Goal: Task Accomplishment & Management: Manage account settings

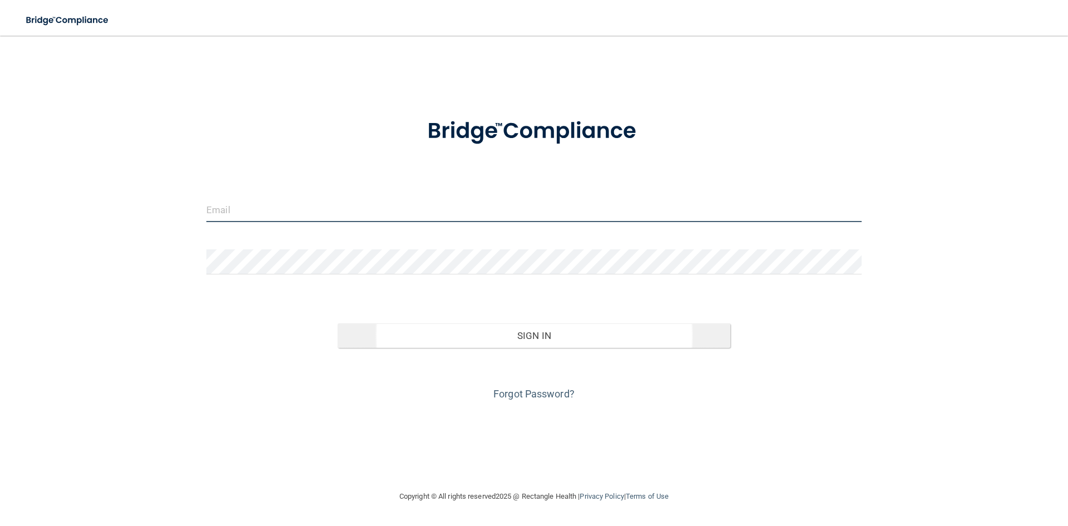
type input "[EMAIL_ADDRESS][DOMAIN_NAME]"
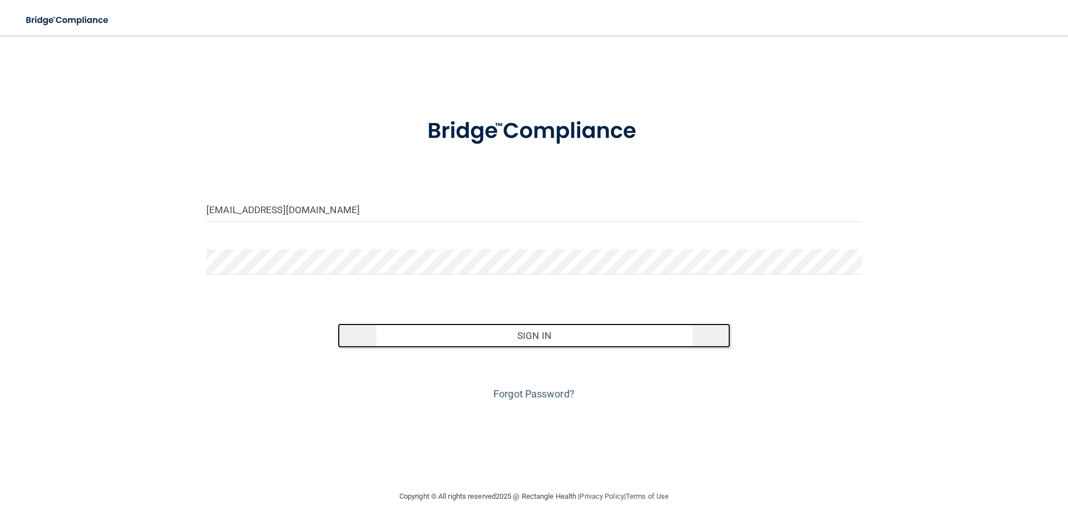
click at [571, 331] on button "Sign In" at bounding box center [534, 335] width 393 height 24
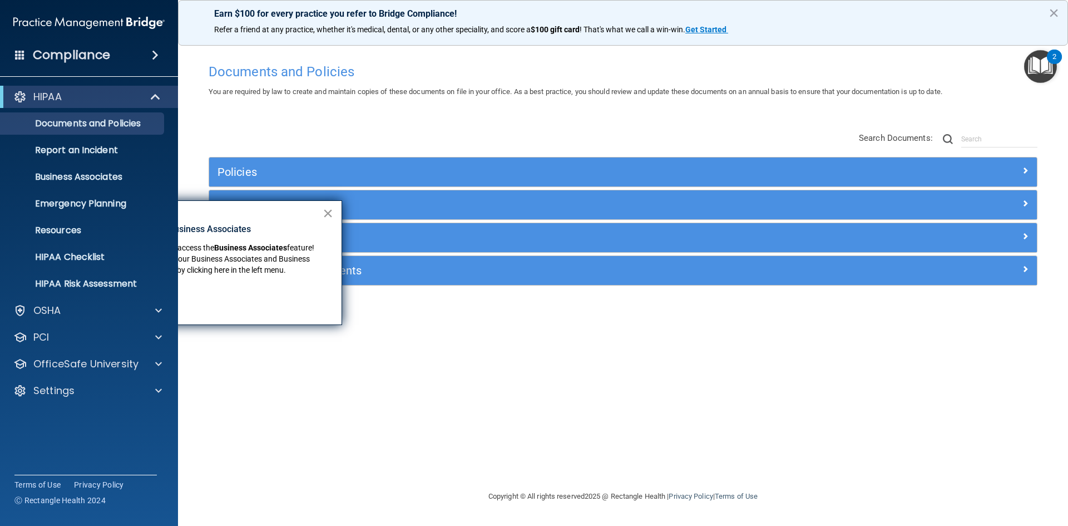
click at [330, 212] on button "×" at bounding box center [328, 213] width 11 height 18
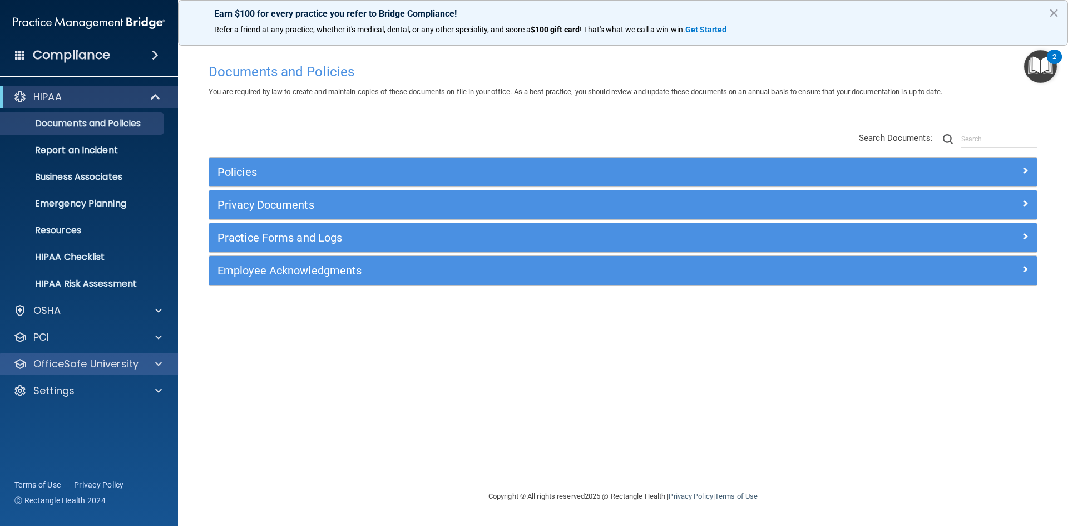
click at [97, 371] on div "OfficeSafe University" at bounding box center [89, 364] width 179 height 22
click at [108, 363] on p "OfficeSafe University" at bounding box center [85, 363] width 105 height 13
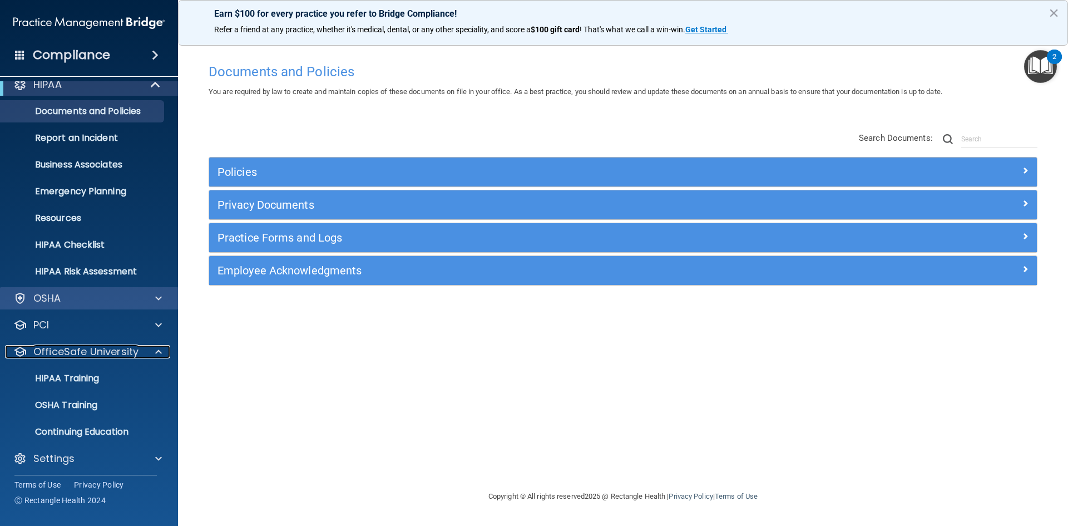
scroll to position [16, 0]
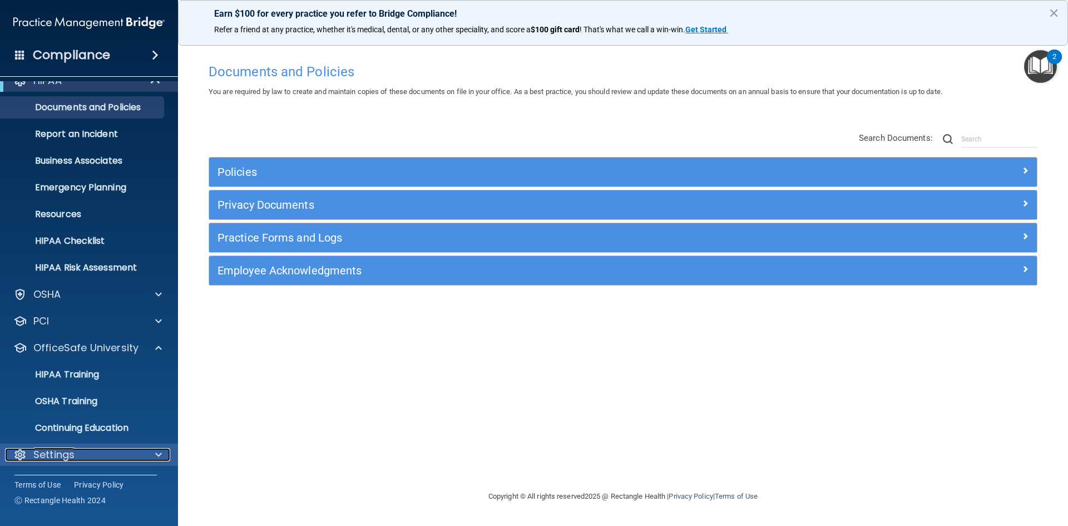
click at [87, 450] on div "Settings" at bounding box center [74, 454] width 138 height 13
click at [88, 455] on div "Settings" at bounding box center [74, 454] width 138 height 13
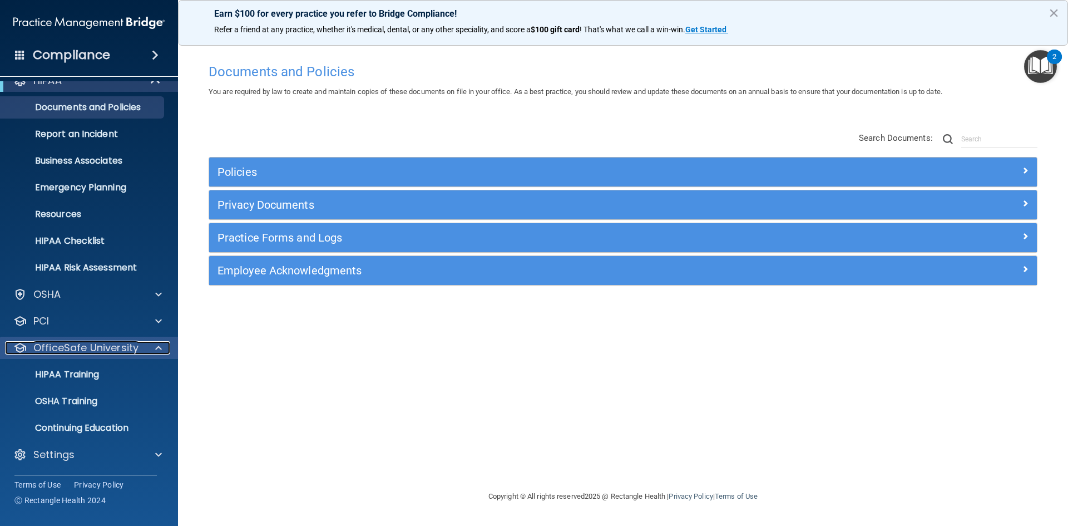
click at [126, 352] on p "OfficeSafe University" at bounding box center [85, 347] width 105 height 13
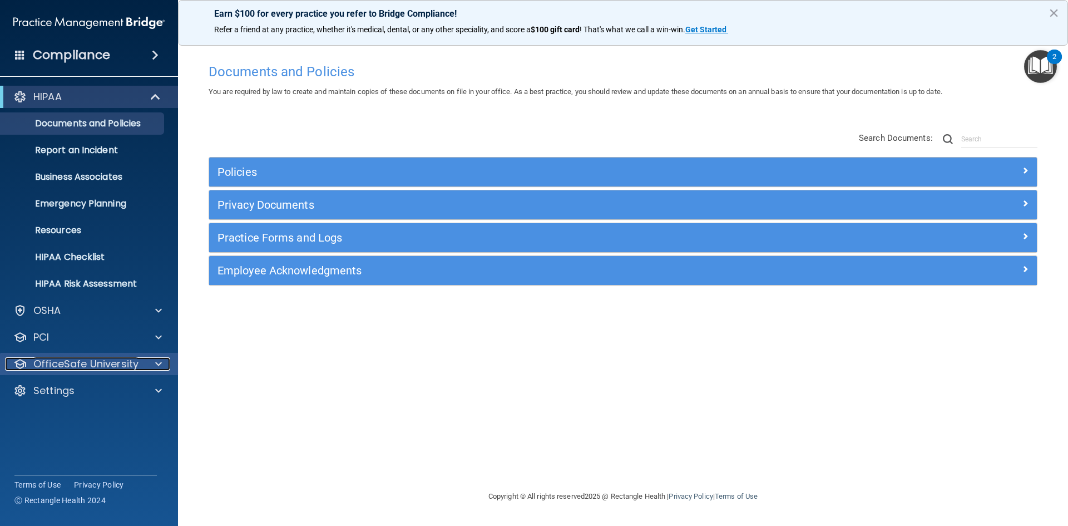
scroll to position [0, 0]
click at [144, 90] on div at bounding box center [155, 96] width 27 height 13
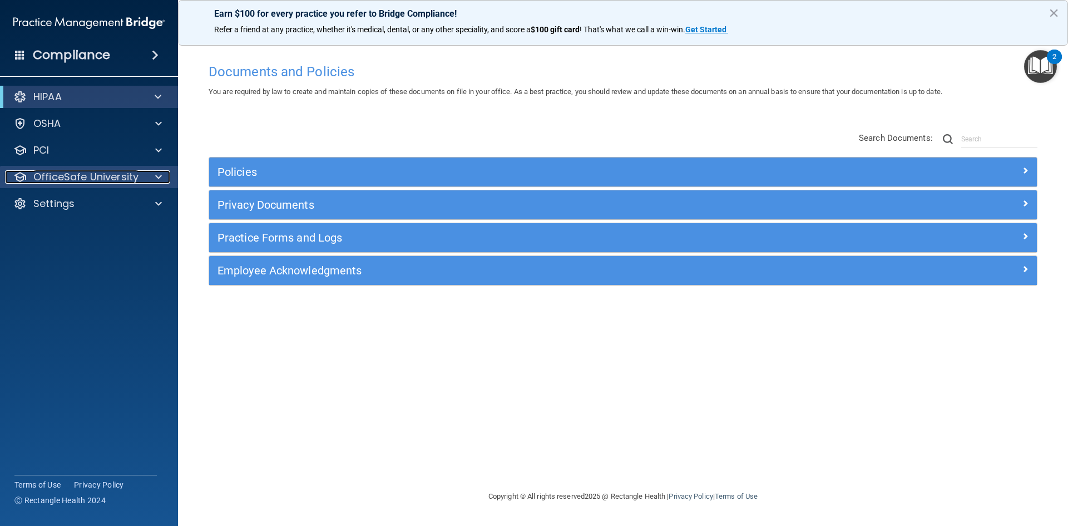
click at [117, 171] on p "OfficeSafe University" at bounding box center [85, 176] width 105 height 13
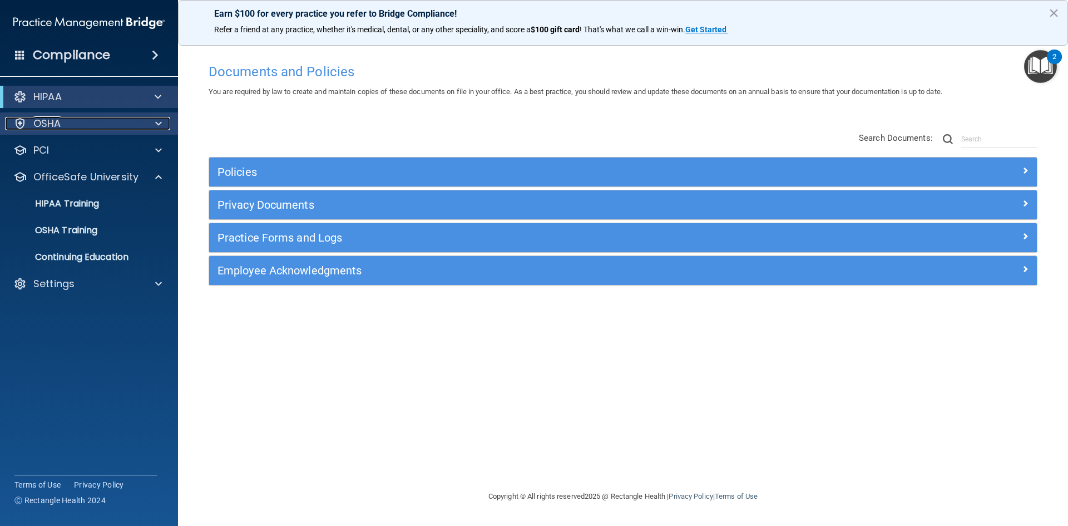
click at [137, 127] on div "OSHA" at bounding box center [74, 123] width 138 height 13
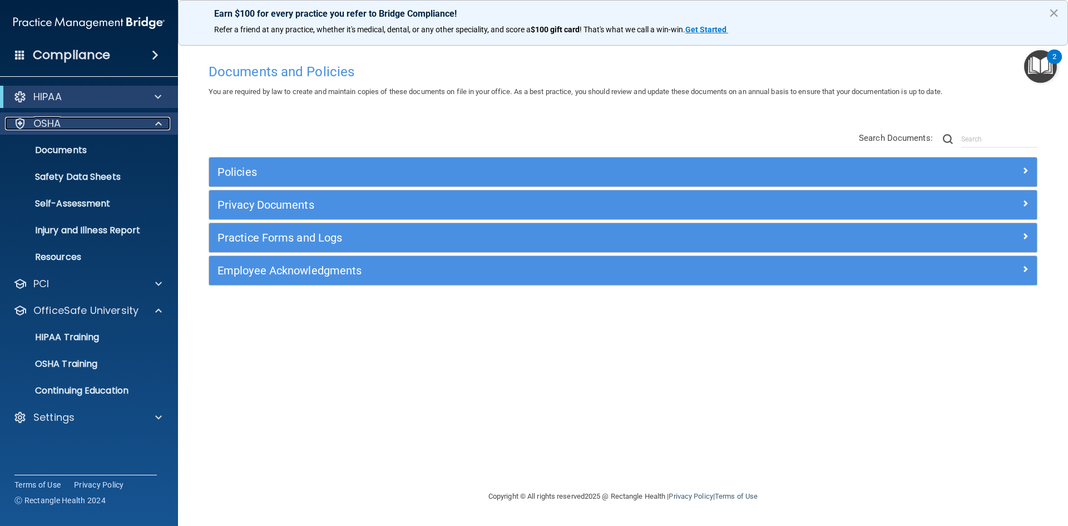
click at [137, 127] on div "OSHA" at bounding box center [74, 123] width 138 height 13
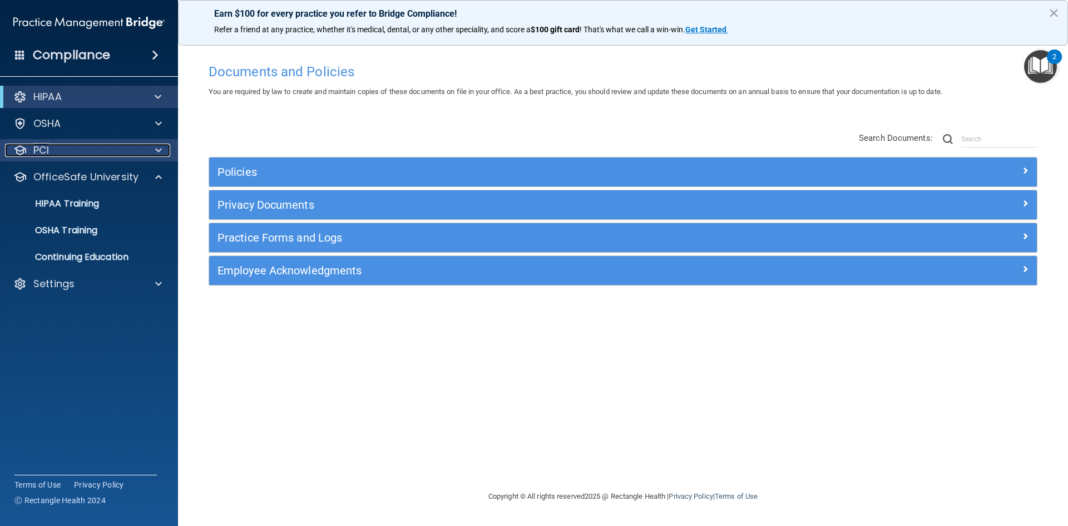
click at [122, 149] on div "PCI" at bounding box center [74, 150] width 138 height 13
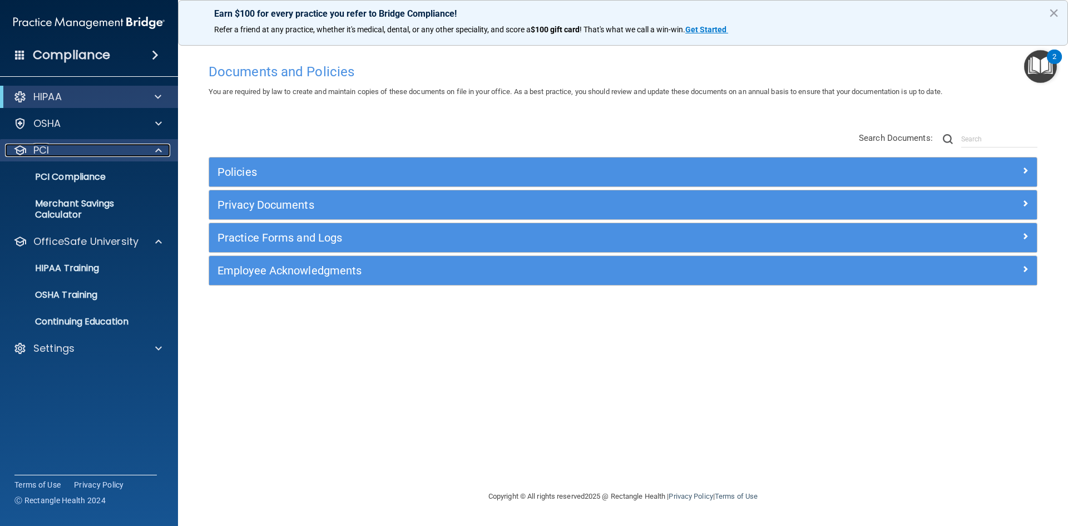
click at [122, 149] on div "PCI" at bounding box center [74, 150] width 138 height 13
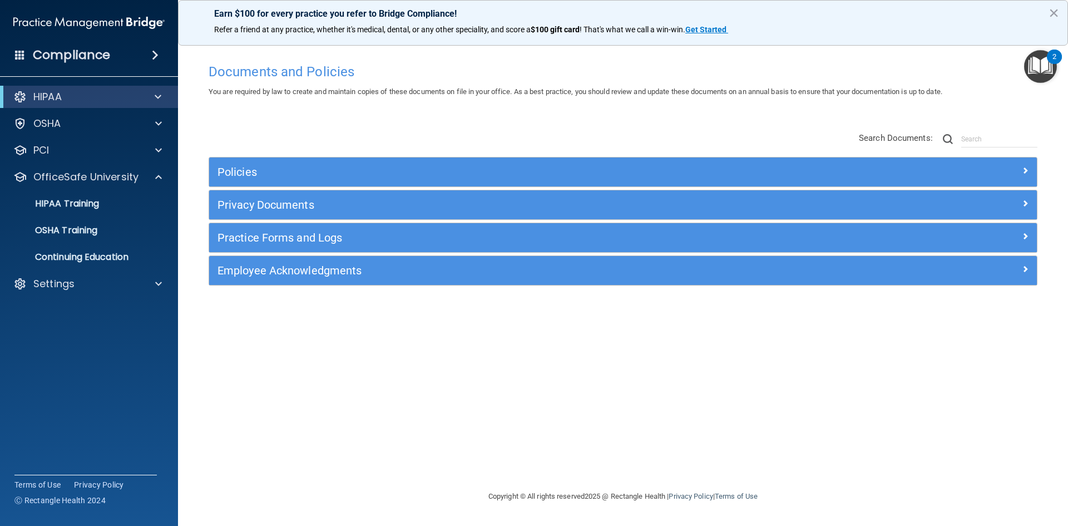
click at [19, 58] on span at bounding box center [20, 55] width 10 height 10
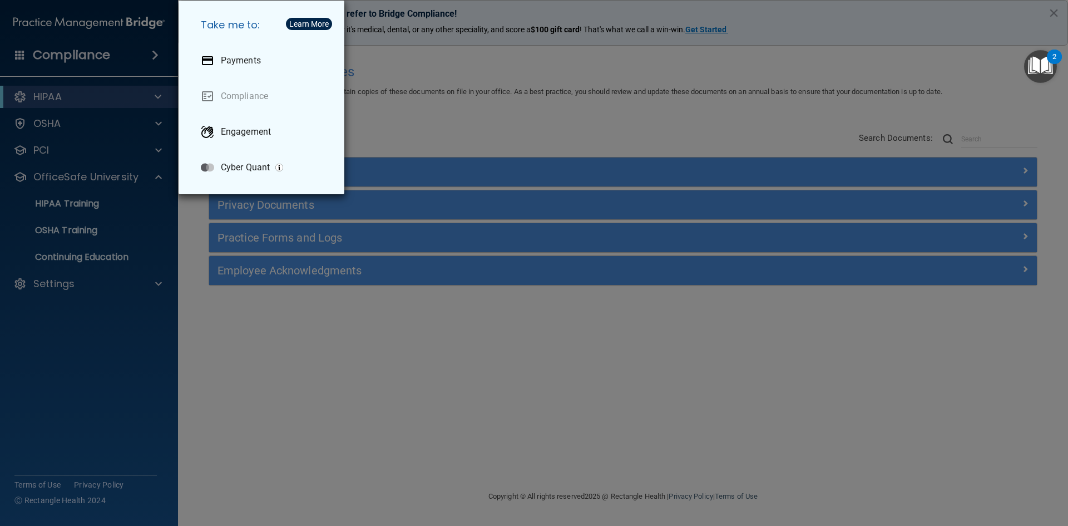
click at [40, 58] on div "Take me to: Payments Compliance Engagement Cyber Quant" at bounding box center [534, 263] width 1068 height 526
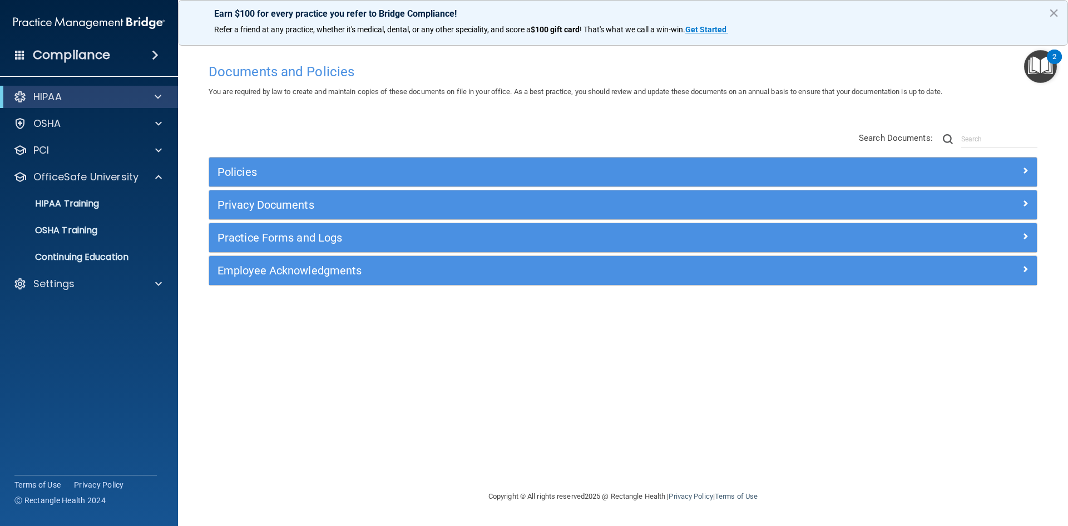
click at [152, 51] on span at bounding box center [155, 54] width 7 height 13
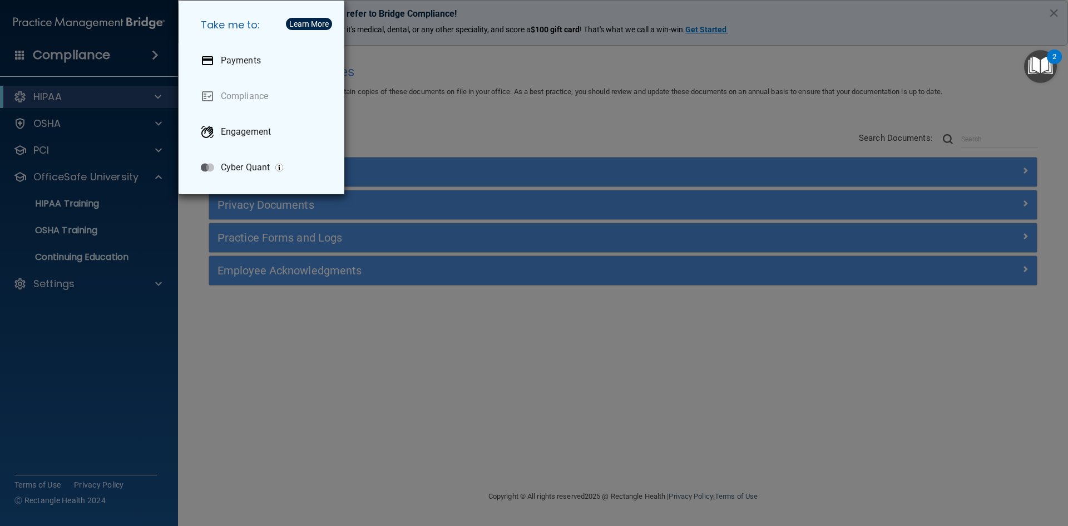
click at [148, 52] on div "Take me to: Payments Compliance Engagement Cyber Quant" at bounding box center [534, 263] width 1068 height 526
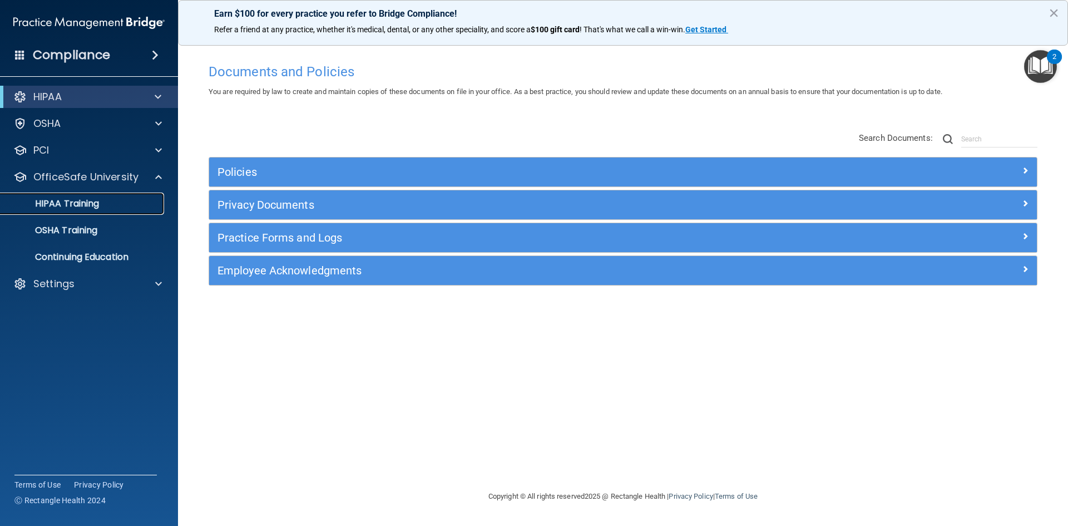
click at [92, 198] on p "HIPAA Training" at bounding box center [53, 203] width 92 height 11
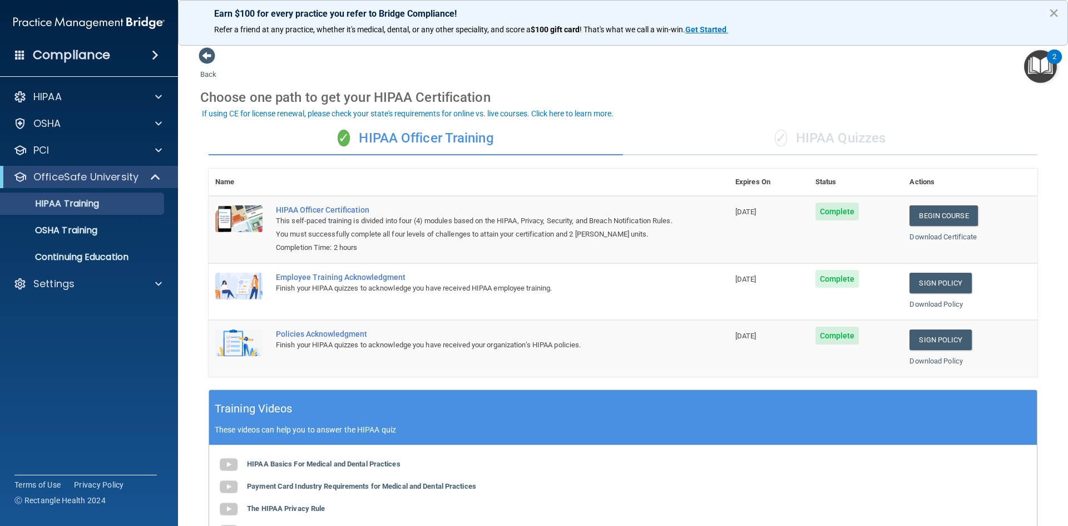
click at [1051, 4] on button "×" at bounding box center [1054, 13] width 11 height 18
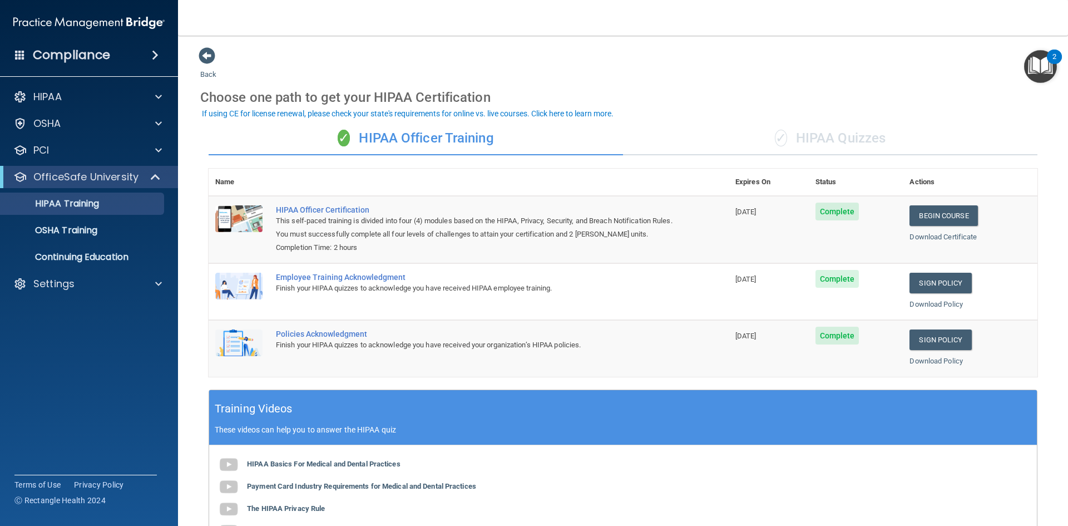
click at [135, 298] on div "HIPAA Documents and Policies Report an Incident Business Associates Emergency P…" at bounding box center [89, 192] width 179 height 223
click at [142, 285] on div "Settings" at bounding box center [74, 283] width 138 height 13
click at [77, 337] on p "My Users" at bounding box center [83, 337] width 152 height 11
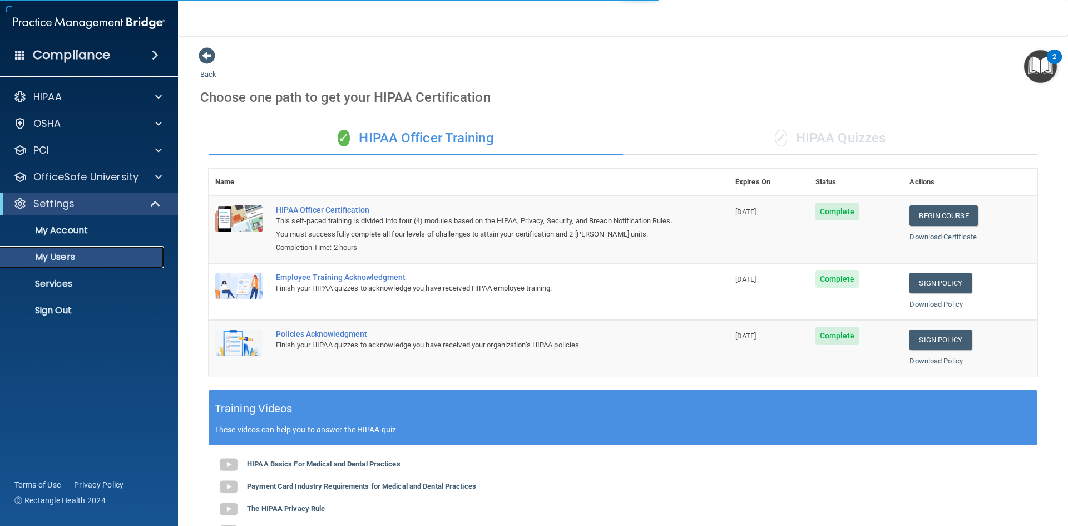
select select "20"
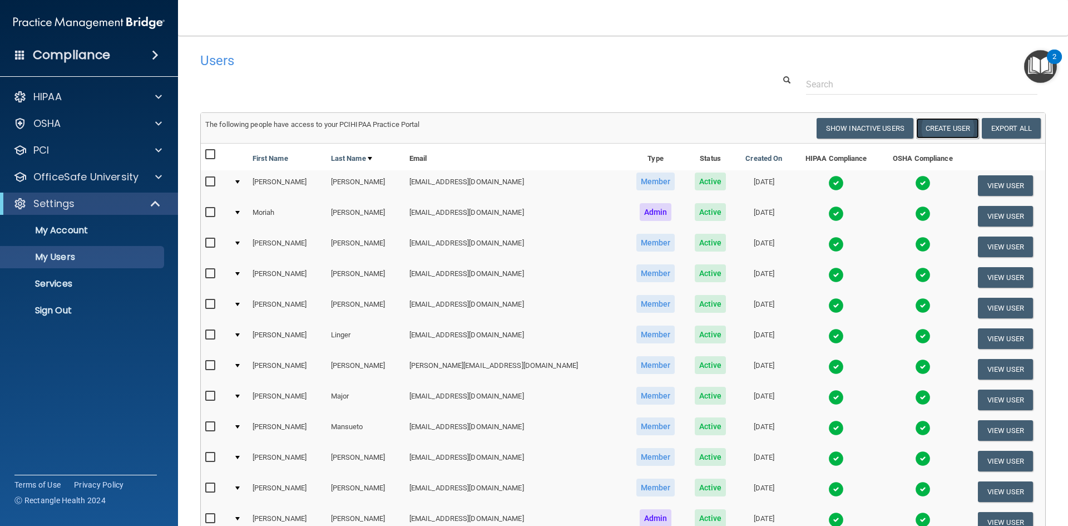
click at [938, 126] on button "Create User" at bounding box center [947, 128] width 63 height 21
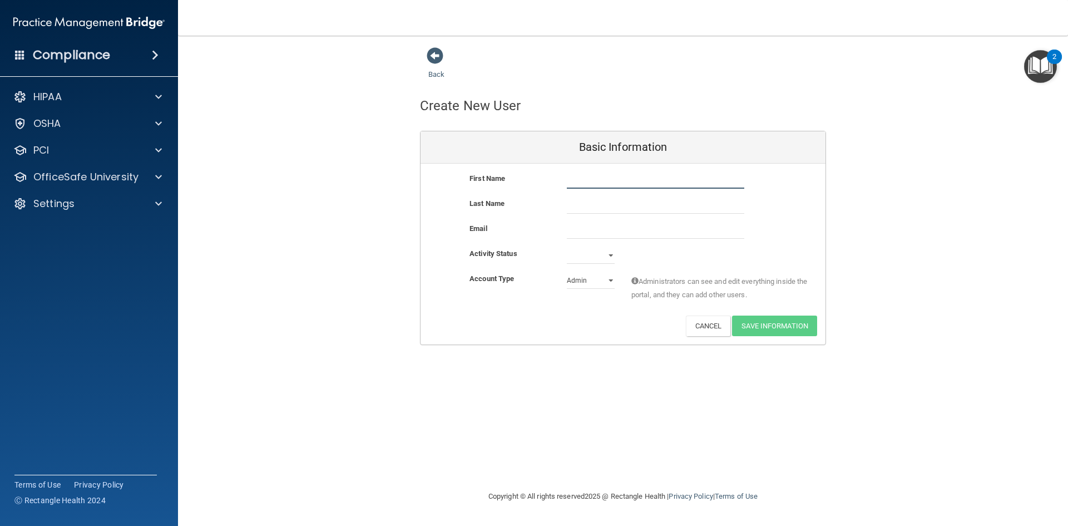
click at [598, 185] on input "text" at bounding box center [655, 180] width 177 height 17
type input "[PERSON_NAME]"
type input "Trinwith"
click at [598, 235] on input "email" at bounding box center [655, 230] width 177 height 17
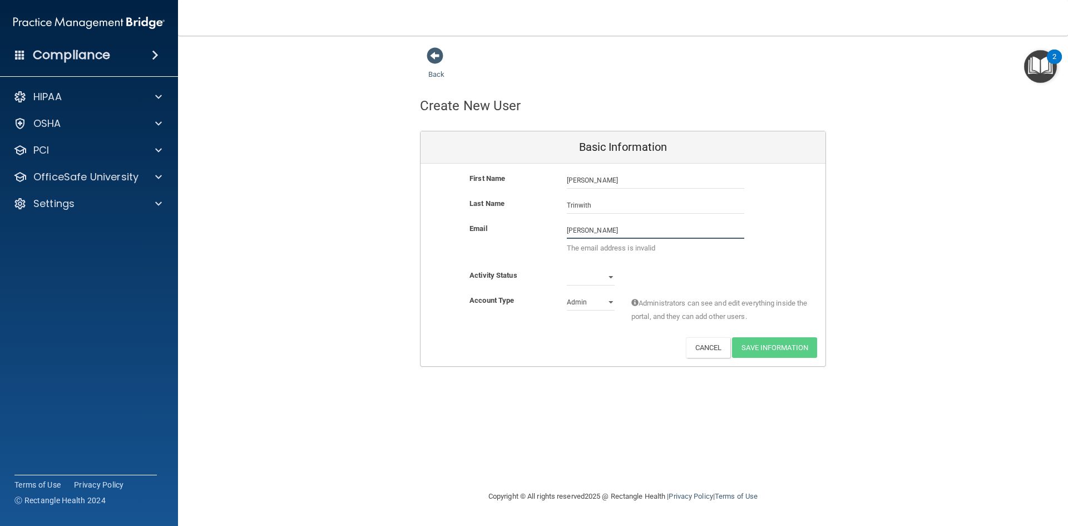
type input "[EMAIL_ADDRESS][DOMAIN_NAME]"
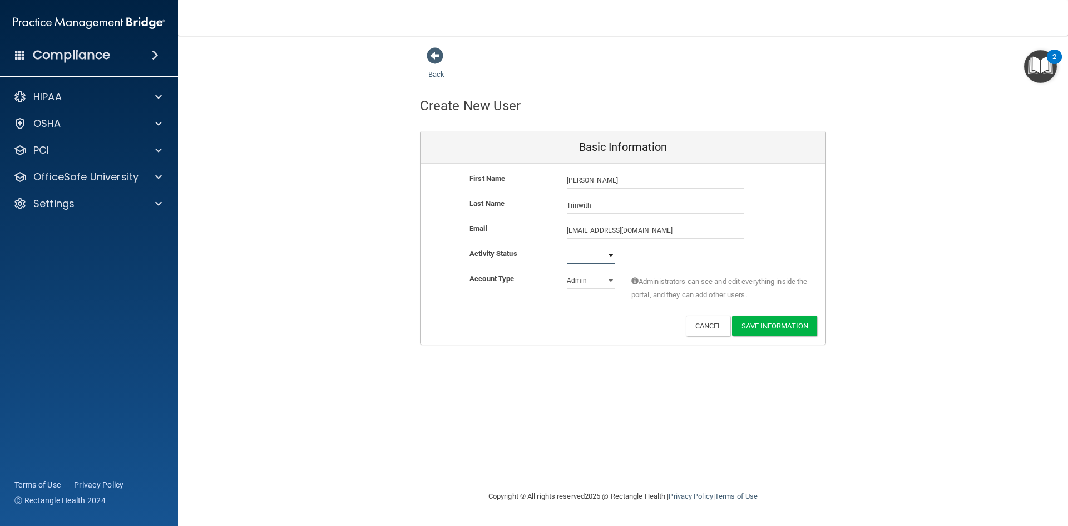
click at [605, 253] on select "Active Inactive" at bounding box center [591, 255] width 48 height 17
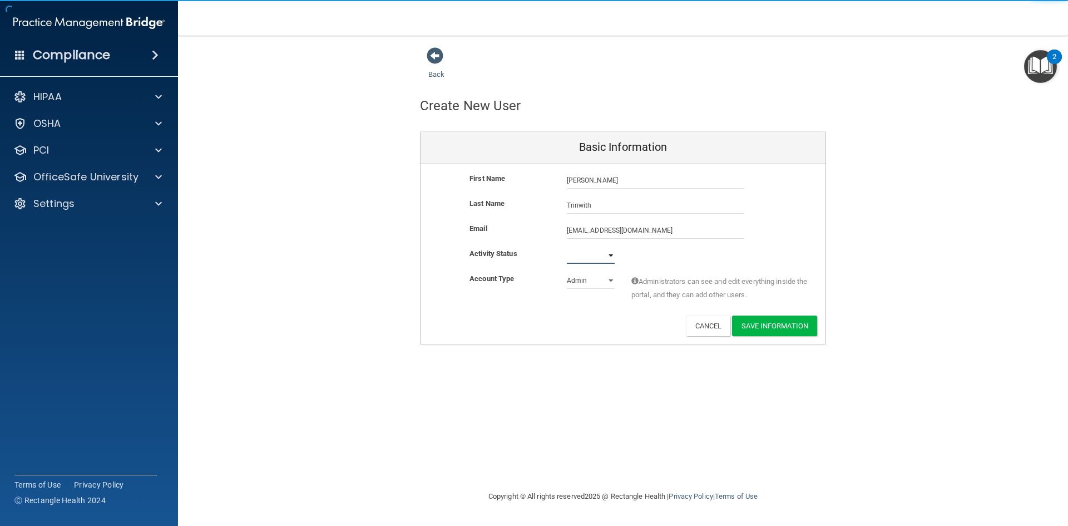
select select "active"
click at [567, 247] on select "Active Inactive" at bounding box center [591, 255] width 48 height 17
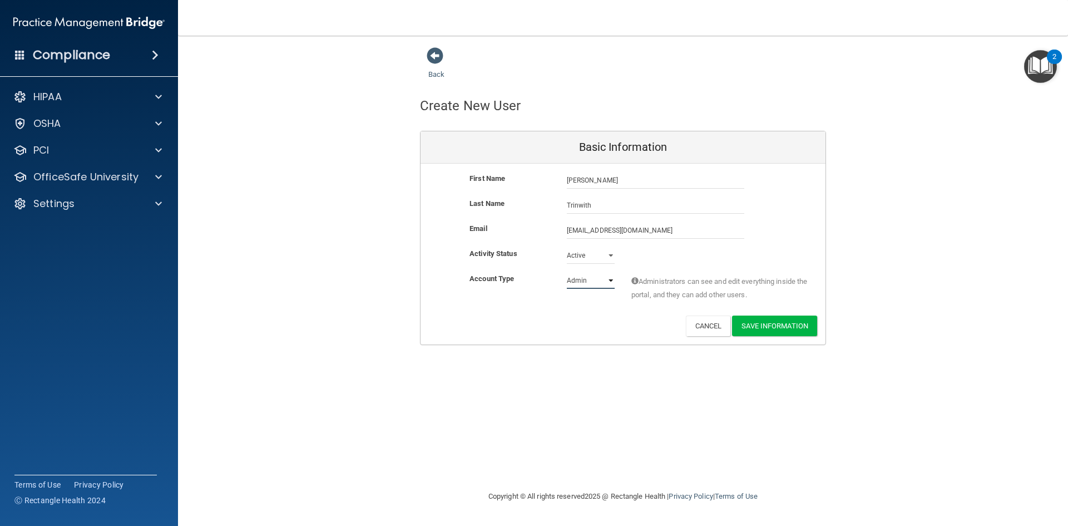
click at [604, 280] on select "Admin Member" at bounding box center [591, 280] width 48 height 17
select select "practice_member"
click at [567, 272] on select "Admin Member" at bounding box center [591, 280] width 48 height 17
click at [763, 325] on button "Save Information" at bounding box center [774, 325] width 85 height 21
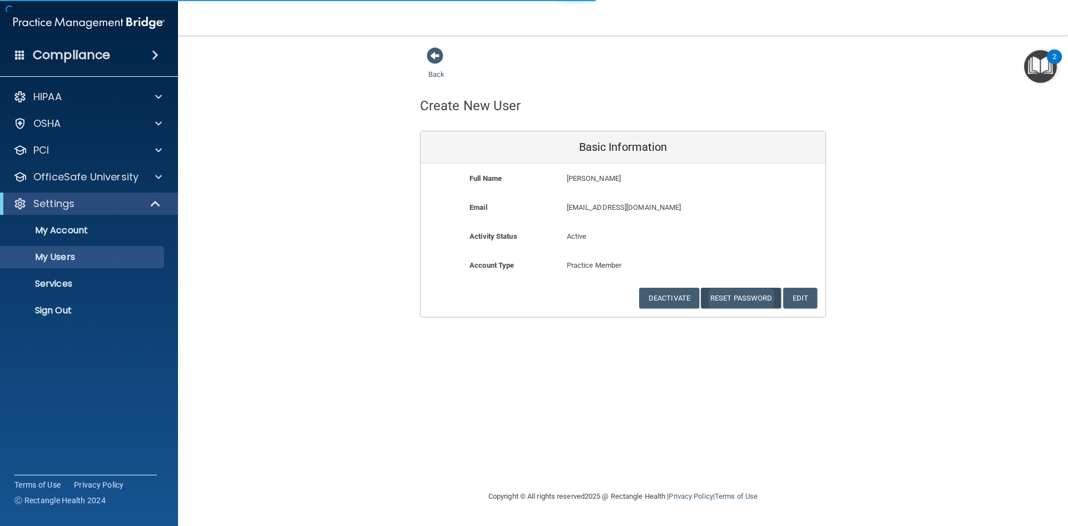
select select "20"
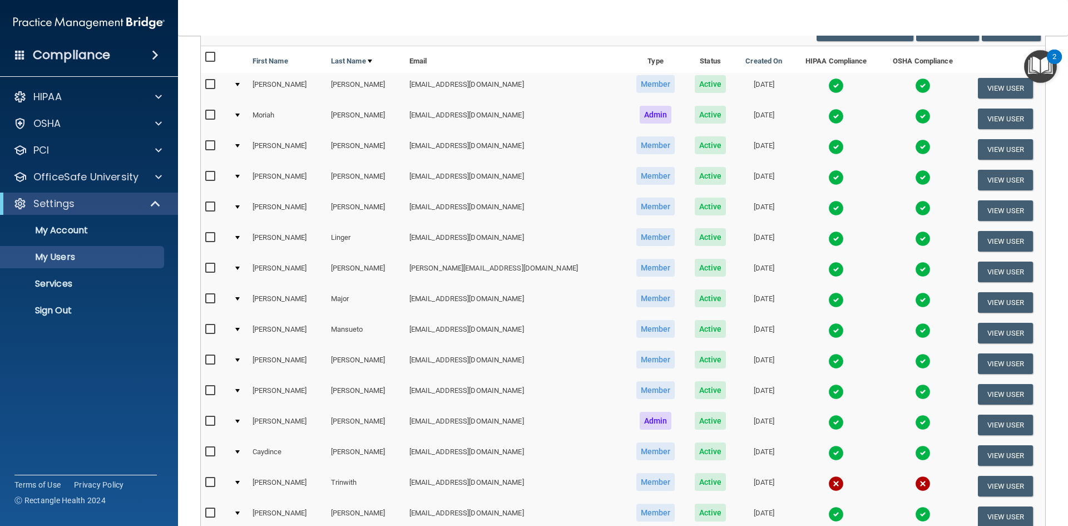
scroll to position [167, 0]
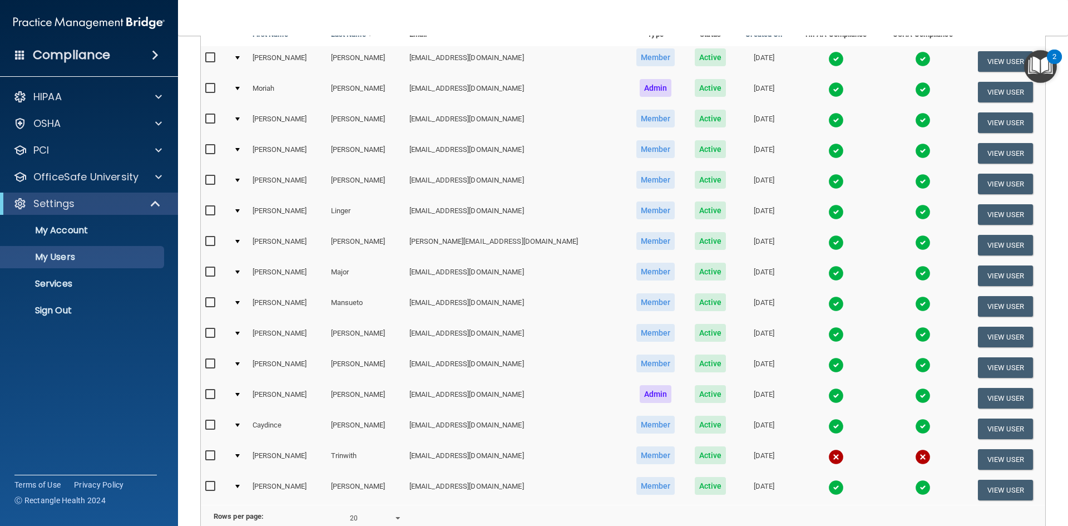
click at [209, 425] on input "checkbox" at bounding box center [211, 425] width 13 height 9
checkbox input "true"
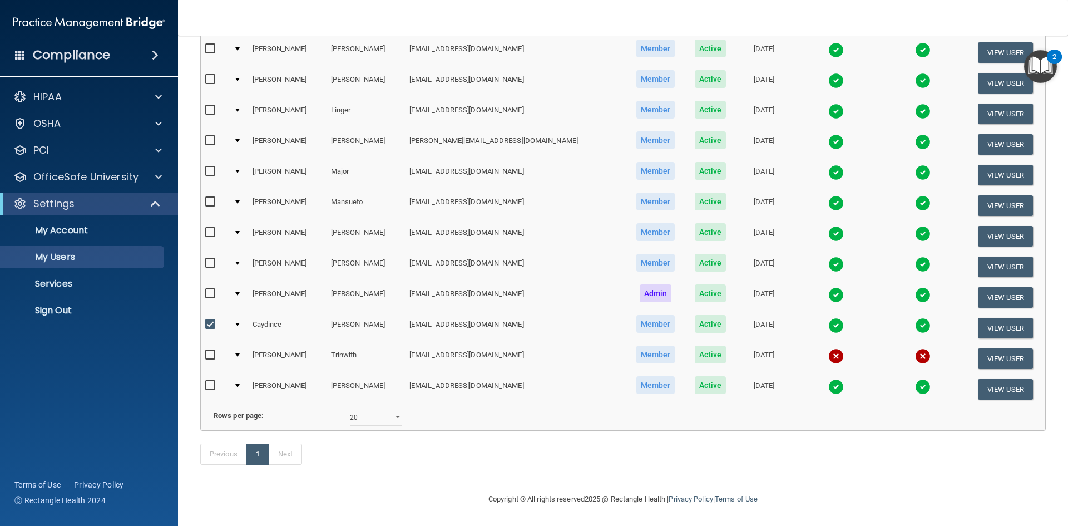
scroll to position [285, 0]
click at [985, 318] on button "View User" at bounding box center [1005, 328] width 55 height 21
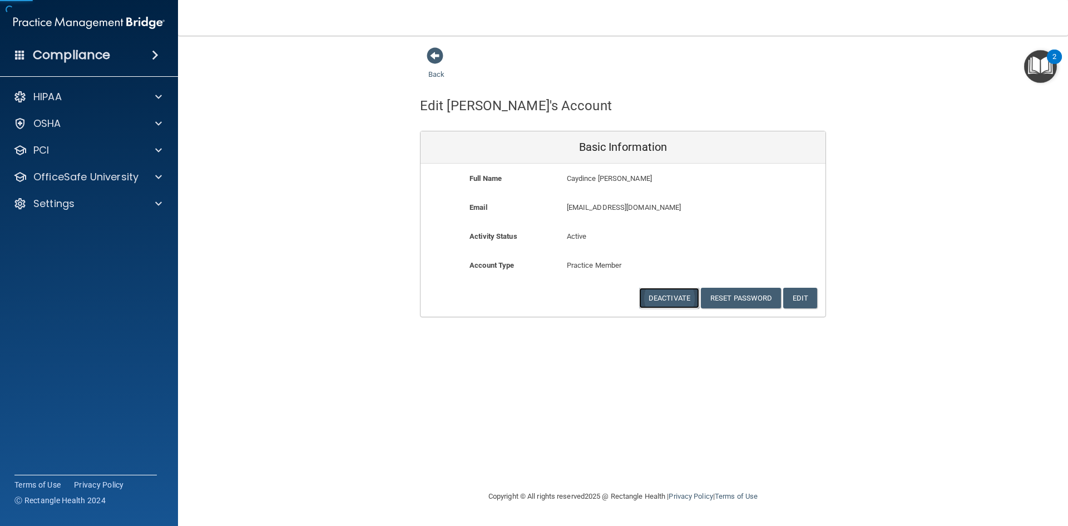
click at [660, 300] on button "Deactivate" at bounding box center [669, 298] width 60 height 21
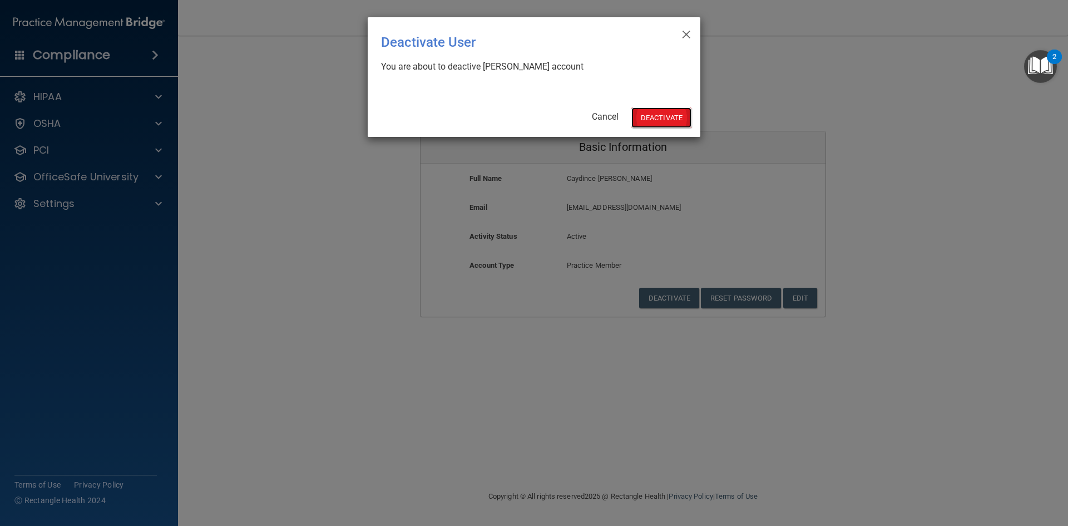
click at [660, 110] on button "Deactivate" at bounding box center [662, 117] width 60 height 21
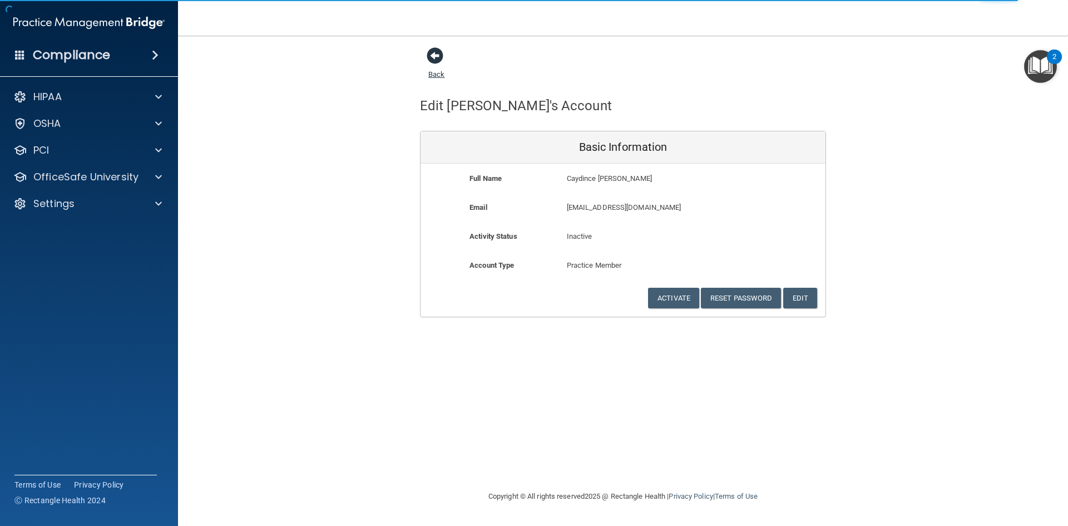
click at [430, 56] on span at bounding box center [435, 55] width 17 height 17
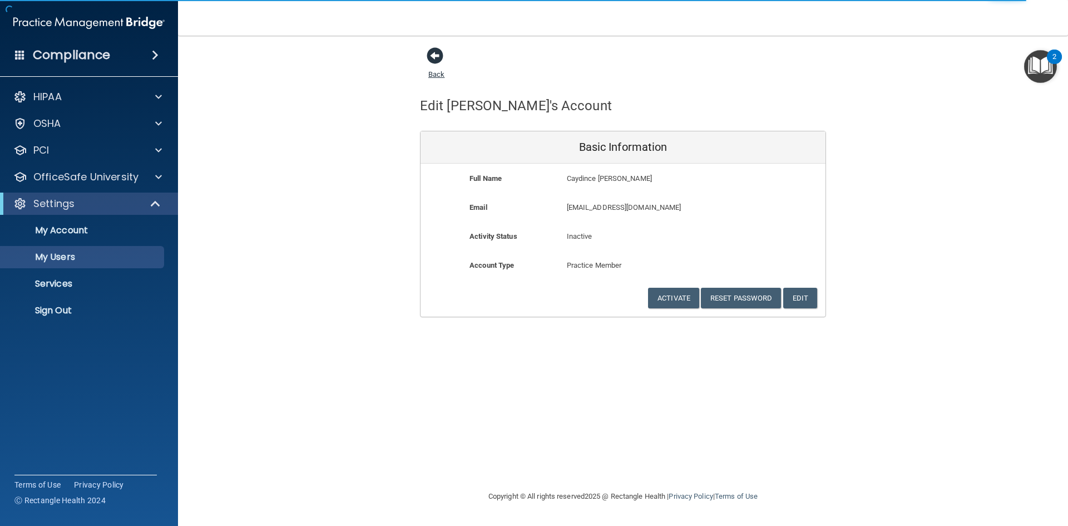
select select "20"
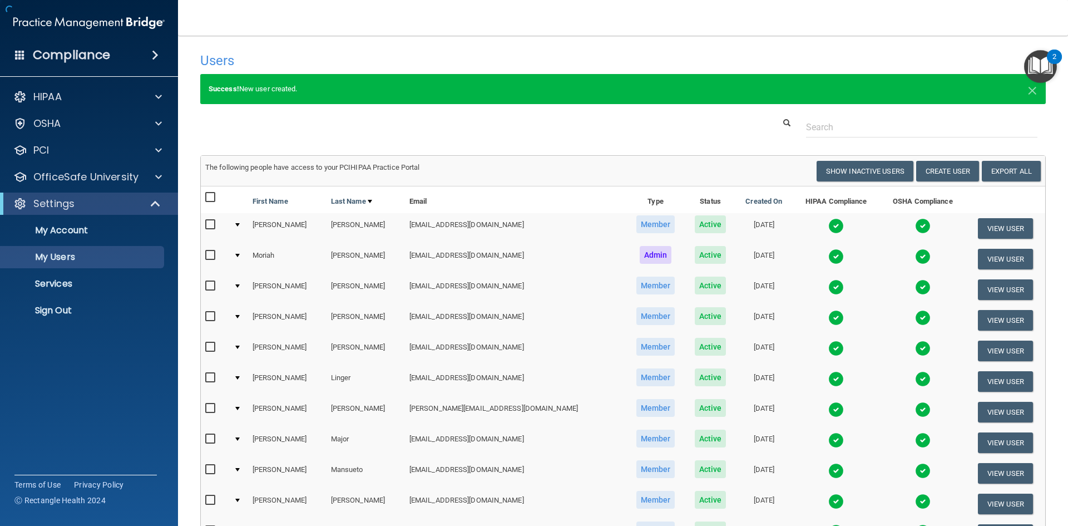
click at [431, 53] on h4 "Users" at bounding box center [443, 60] width 486 height 14
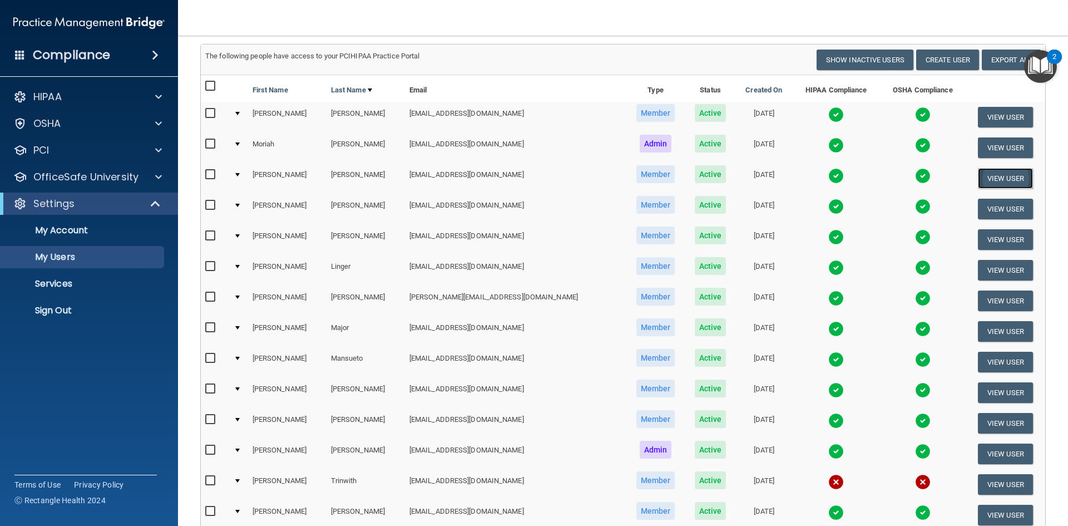
click at [981, 180] on button "View User" at bounding box center [1005, 178] width 55 height 21
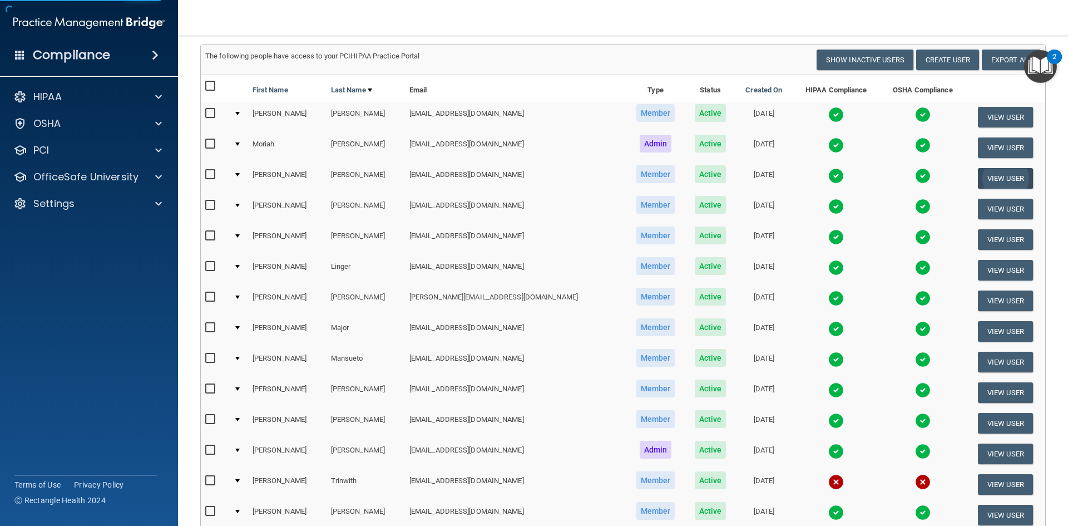
select select "practice_member"
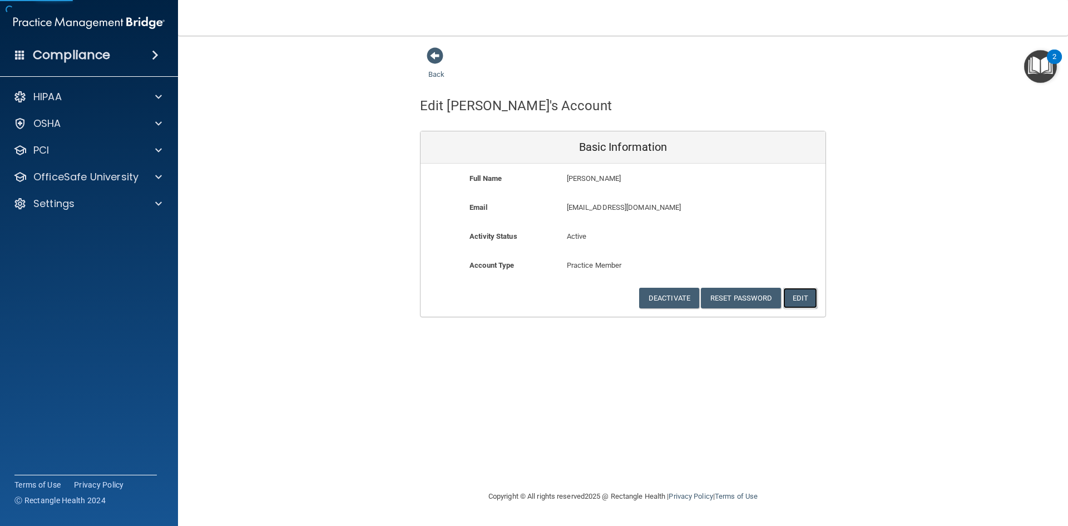
click at [802, 296] on button "Edit" at bounding box center [800, 298] width 34 height 21
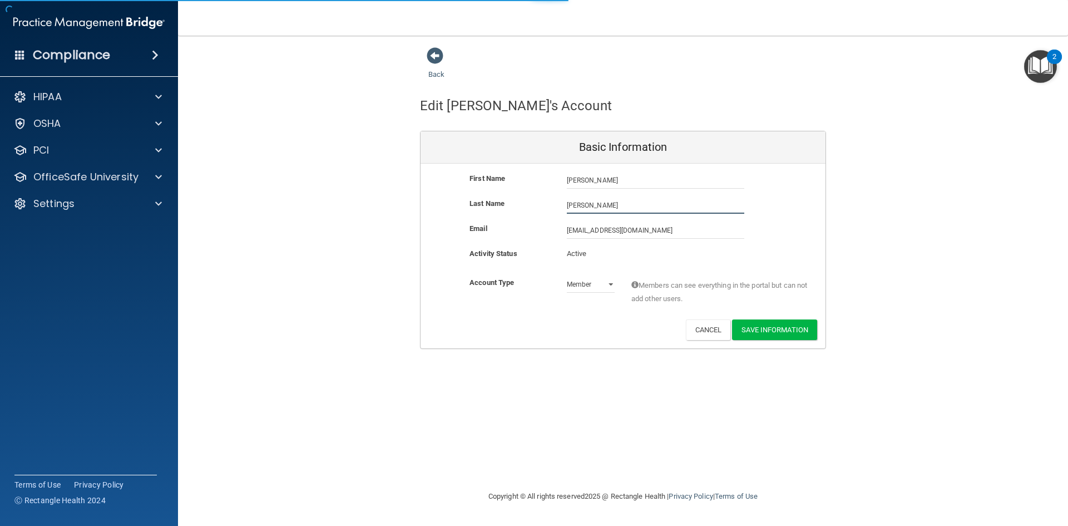
drag, startPoint x: 623, startPoint y: 210, endPoint x: 506, endPoint y: 200, distance: 116.7
click at [506, 200] on div "Last Name Jones" at bounding box center [623, 205] width 405 height 17
type input "Michael"
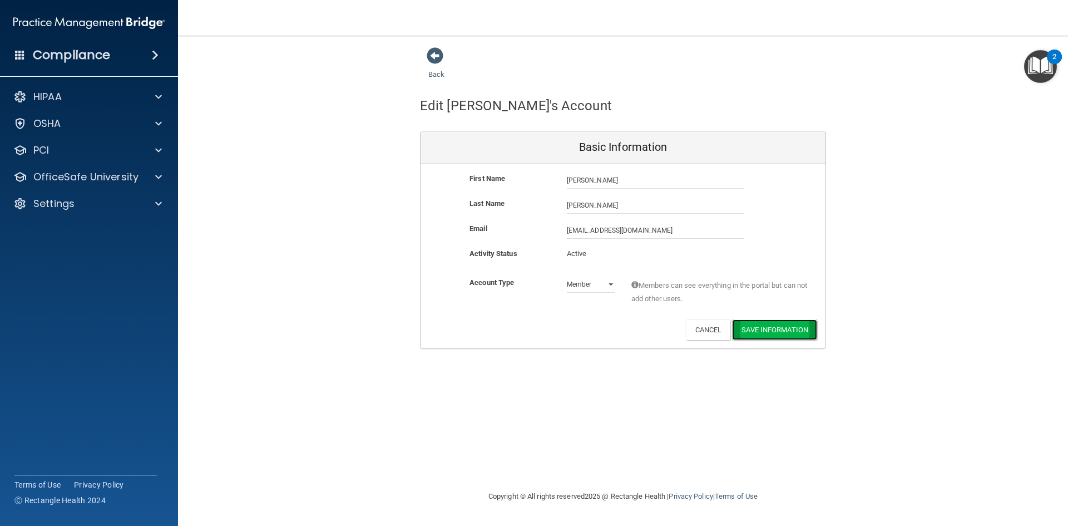
click at [804, 326] on button "Save Information" at bounding box center [774, 329] width 85 height 21
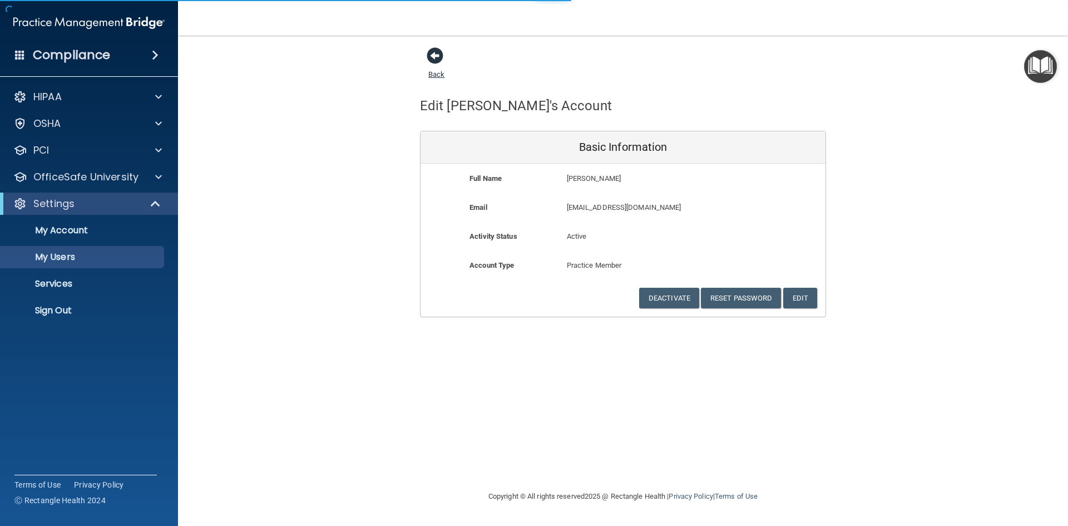
click at [435, 63] on span at bounding box center [435, 55] width 17 height 17
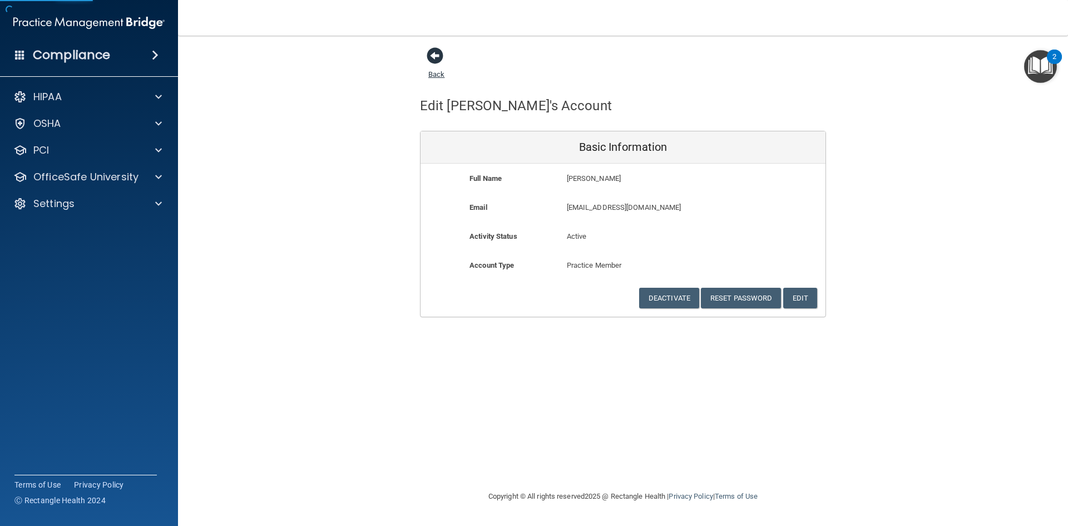
click at [435, 73] on link "Back" at bounding box center [436, 68] width 16 height 22
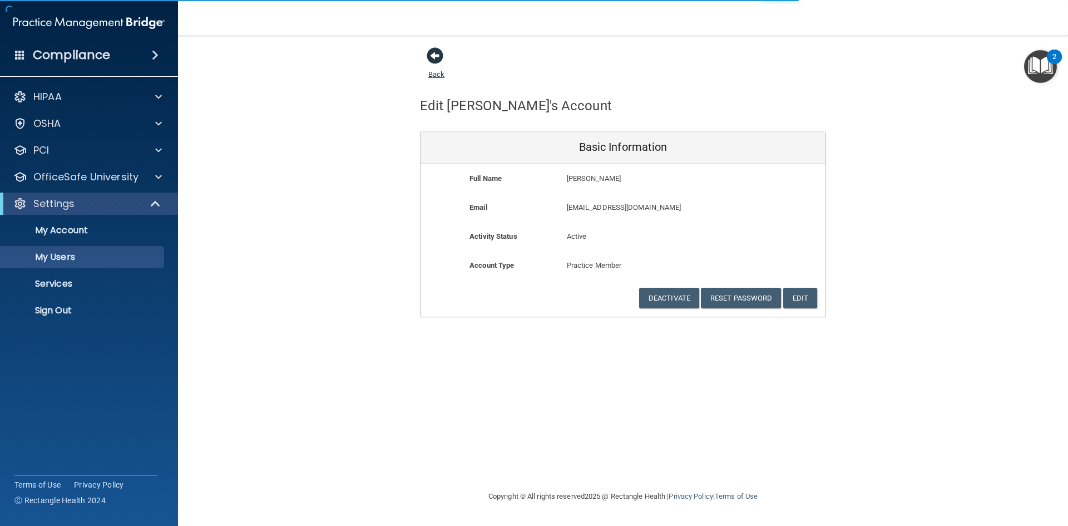
select select "20"
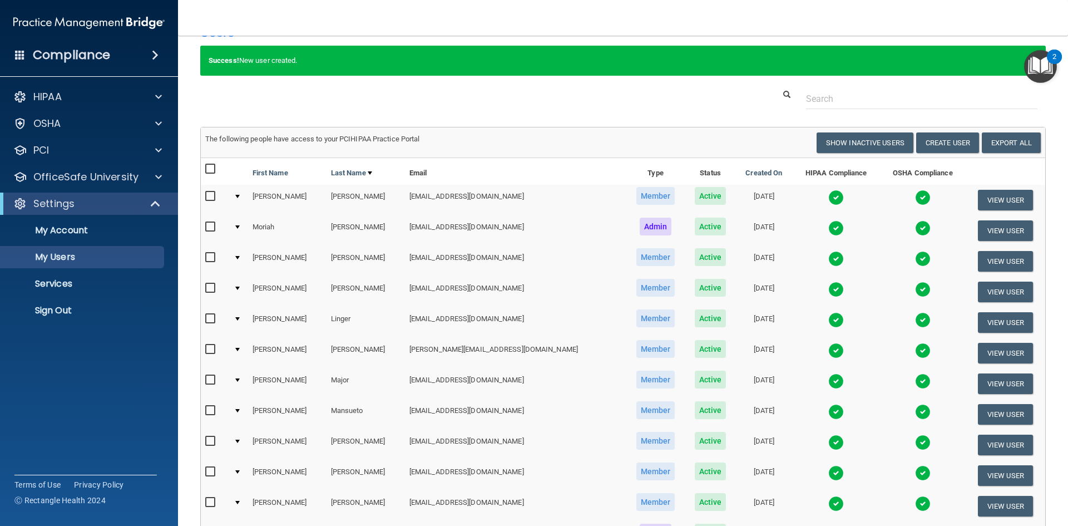
scroll to position [56, 0]
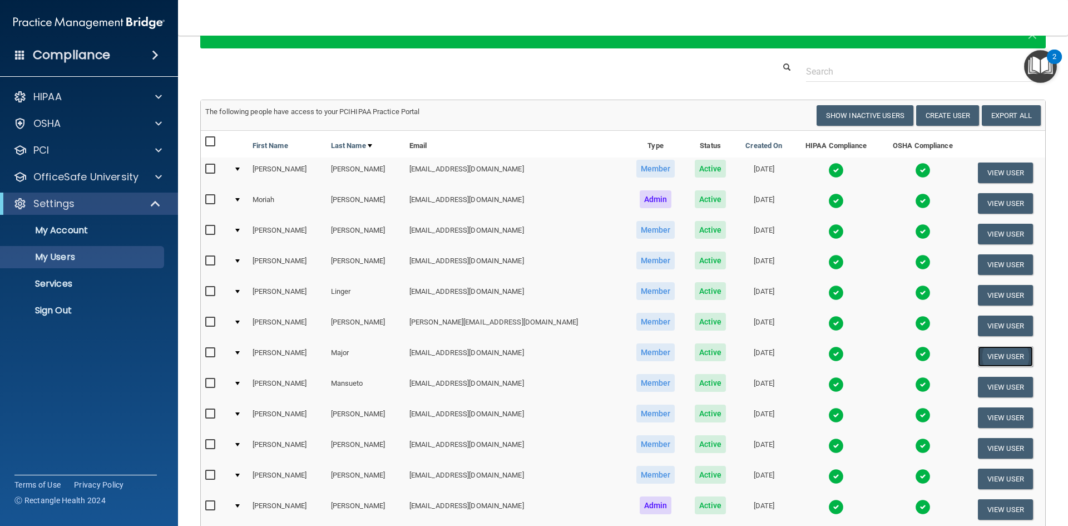
click at [995, 359] on button "View User" at bounding box center [1005, 356] width 55 height 21
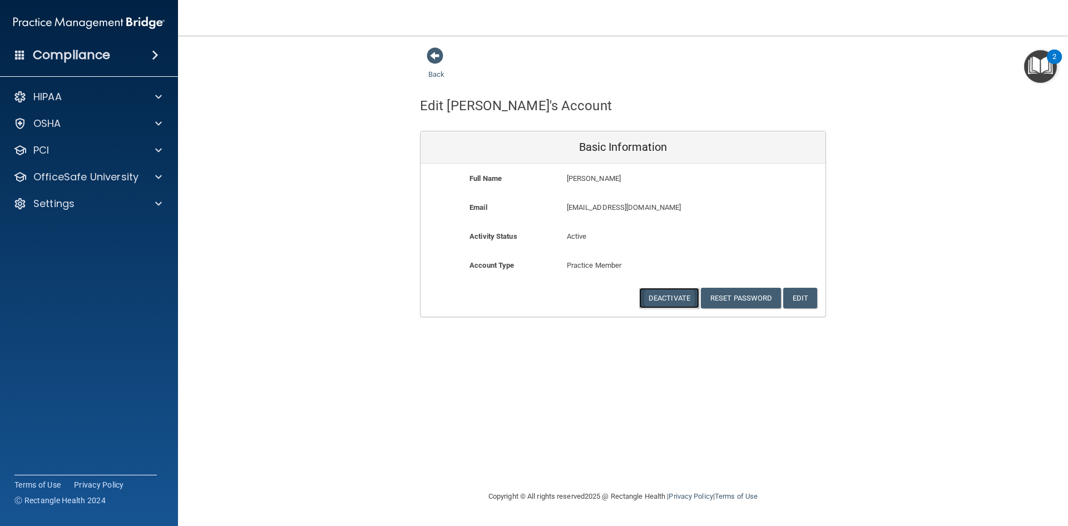
click at [653, 295] on button "Deactivate" at bounding box center [669, 298] width 60 height 21
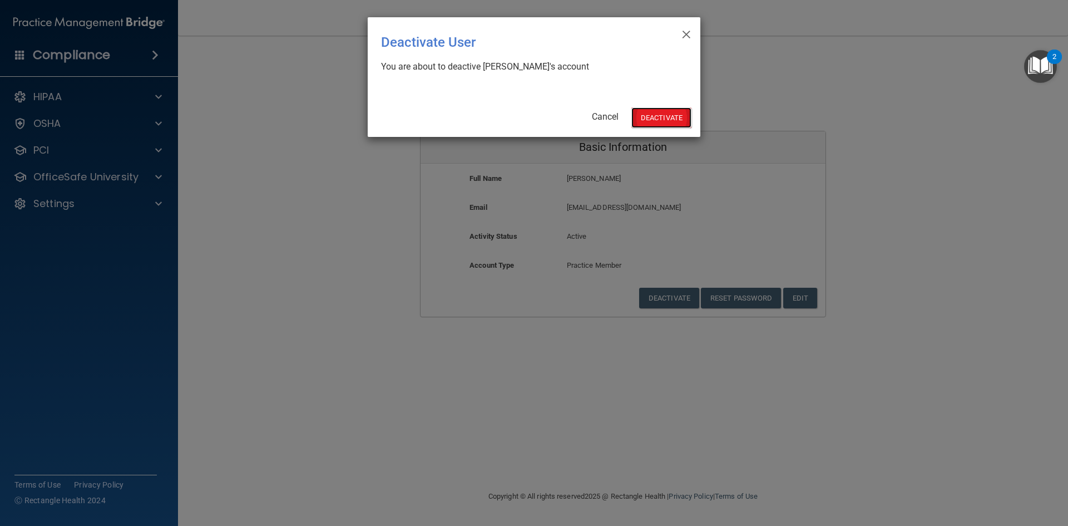
click at [659, 125] on button "Deactivate" at bounding box center [662, 117] width 60 height 21
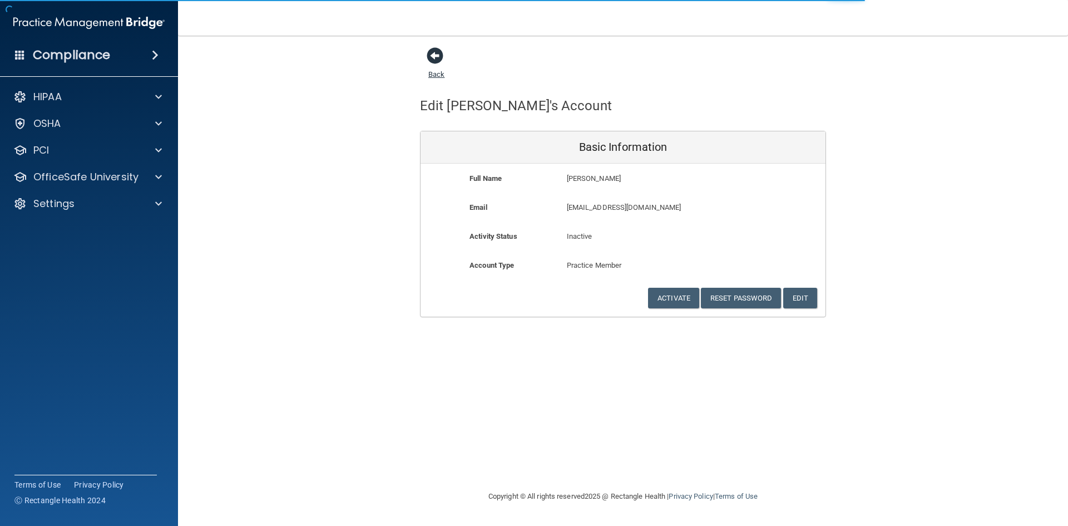
click at [431, 56] on span at bounding box center [435, 55] width 17 height 17
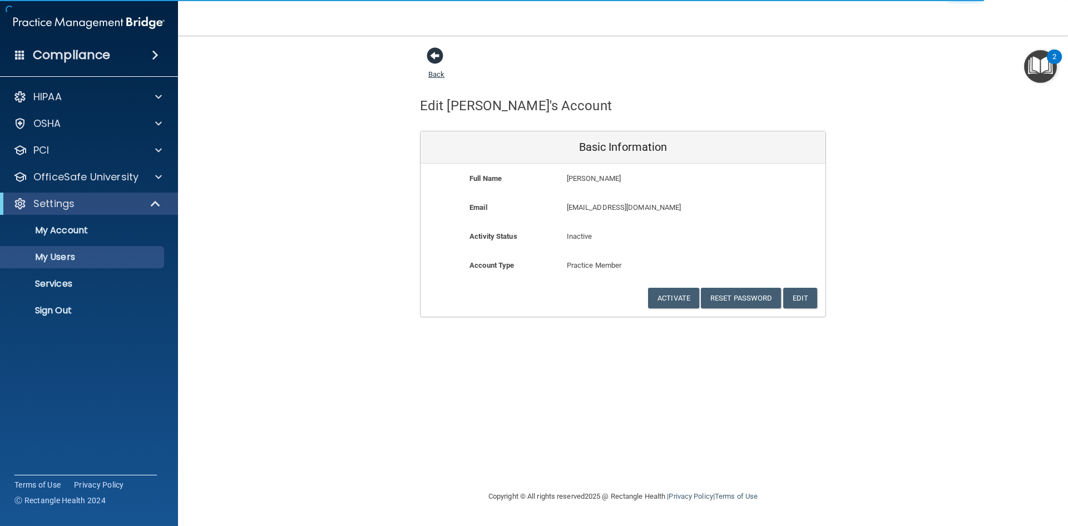
select select "20"
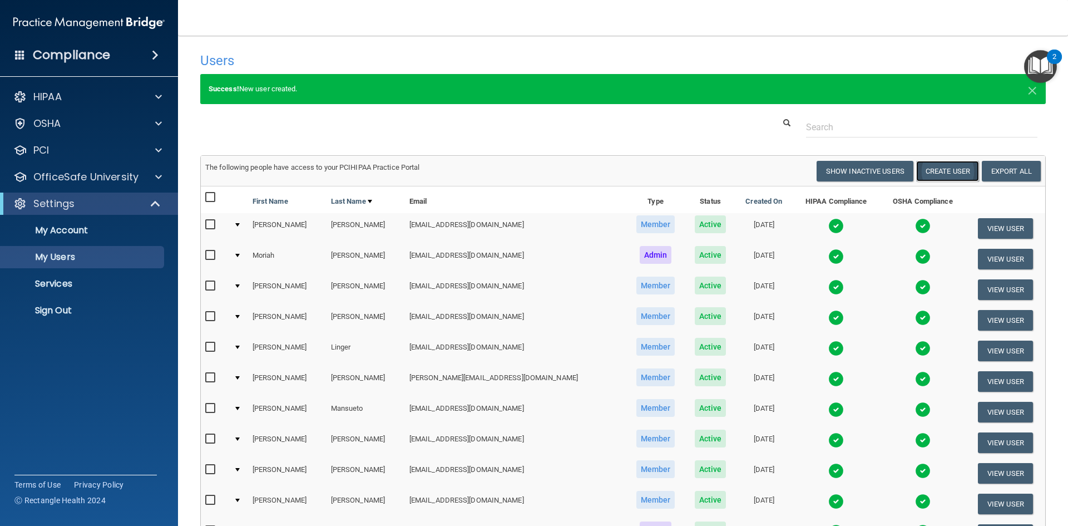
click at [931, 168] on button "Create User" at bounding box center [947, 171] width 63 height 21
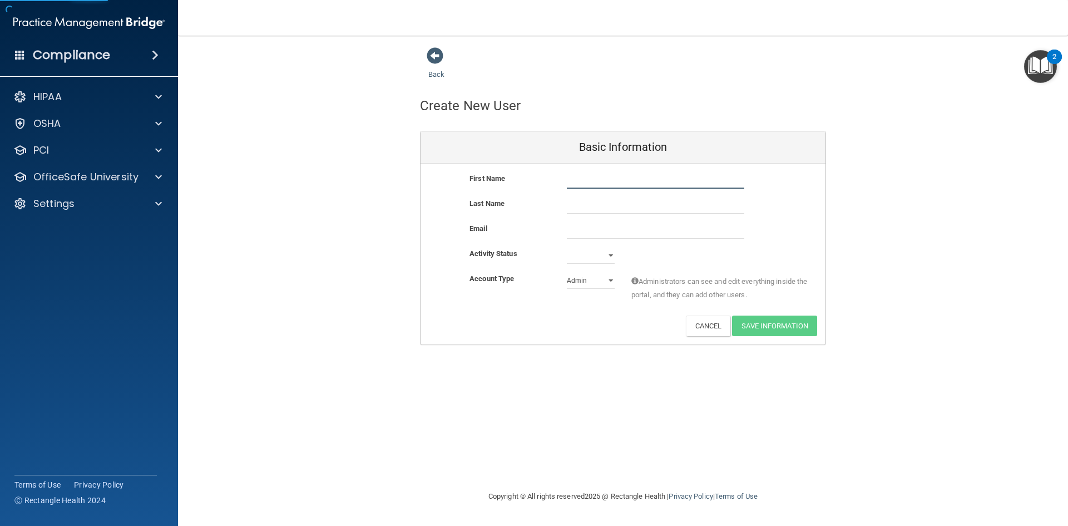
click at [624, 185] on input "text" at bounding box center [655, 180] width 177 height 17
type input "[PERSON_NAME]"
click at [614, 258] on select "Active Inactive" at bounding box center [591, 255] width 48 height 17
select select "active"
click at [567, 247] on select "Active Inactive" at bounding box center [591, 255] width 48 height 17
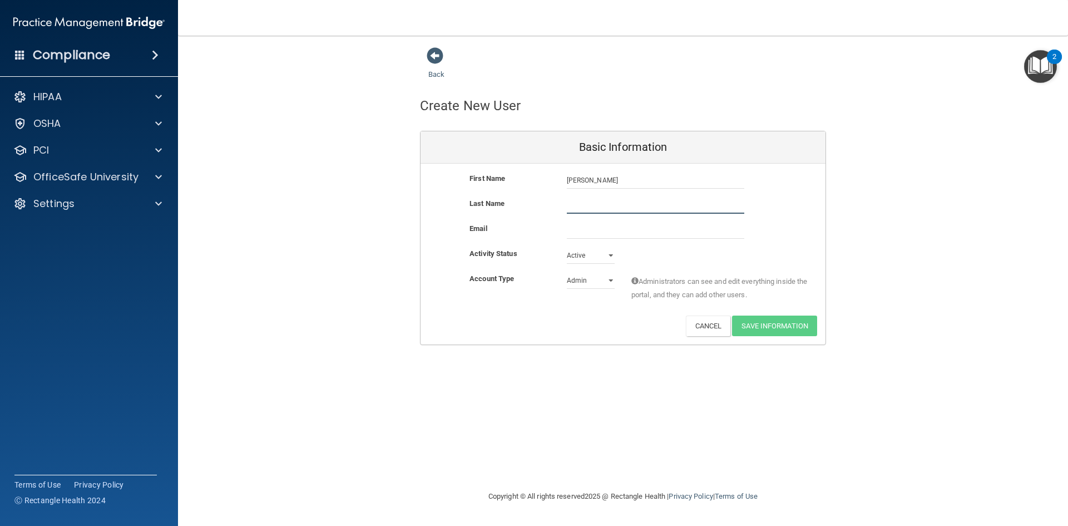
click at [589, 208] on input "text" at bounding box center [655, 205] width 177 height 17
type input "[PERSON_NAME]"
click at [606, 279] on select "Admin Member" at bounding box center [591, 280] width 48 height 17
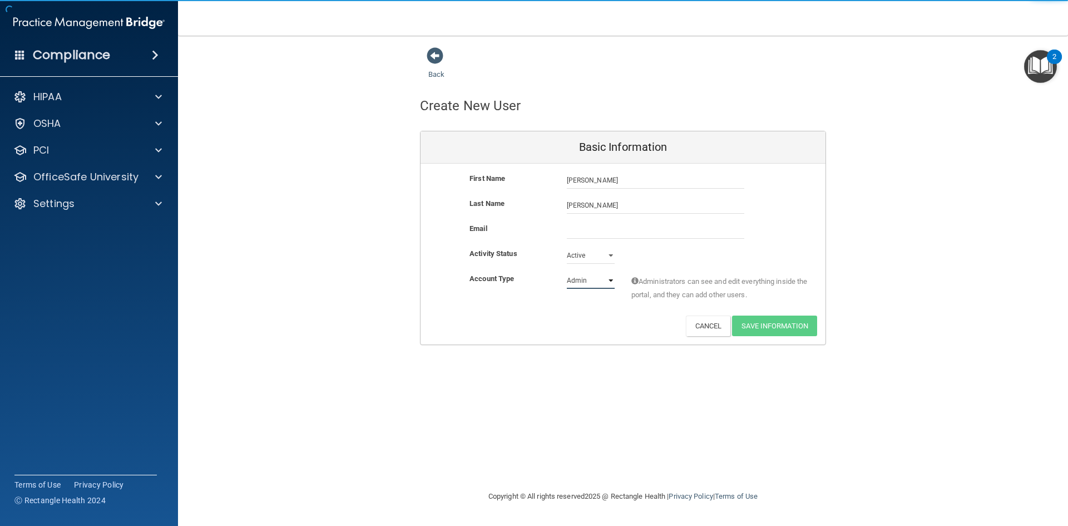
select select "practice_member"
click at [567, 272] on select "Admin Member" at bounding box center [591, 280] width 48 height 17
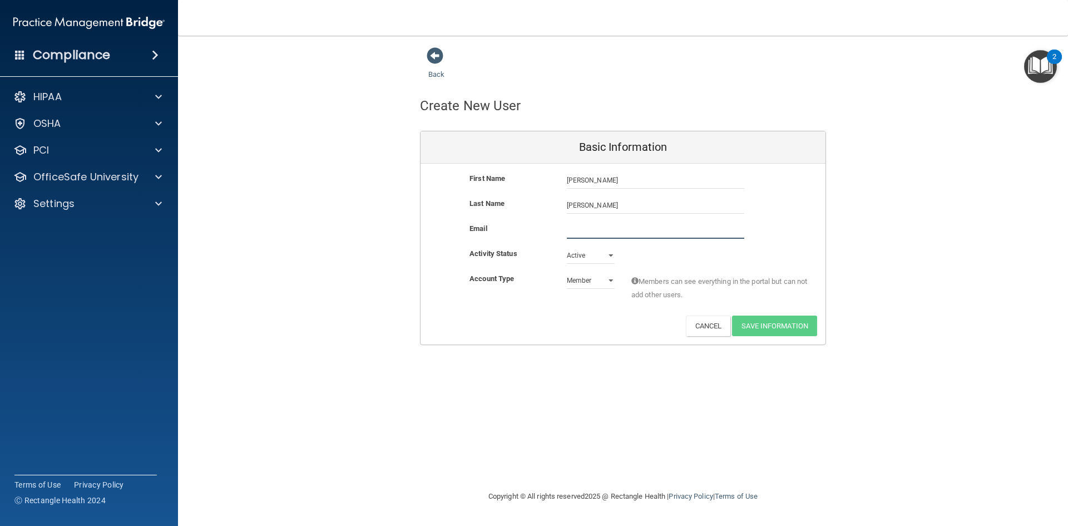
click at [586, 227] on input "email" at bounding box center [655, 230] width 177 height 17
click at [429, 62] on span at bounding box center [435, 55] width 17 height 17
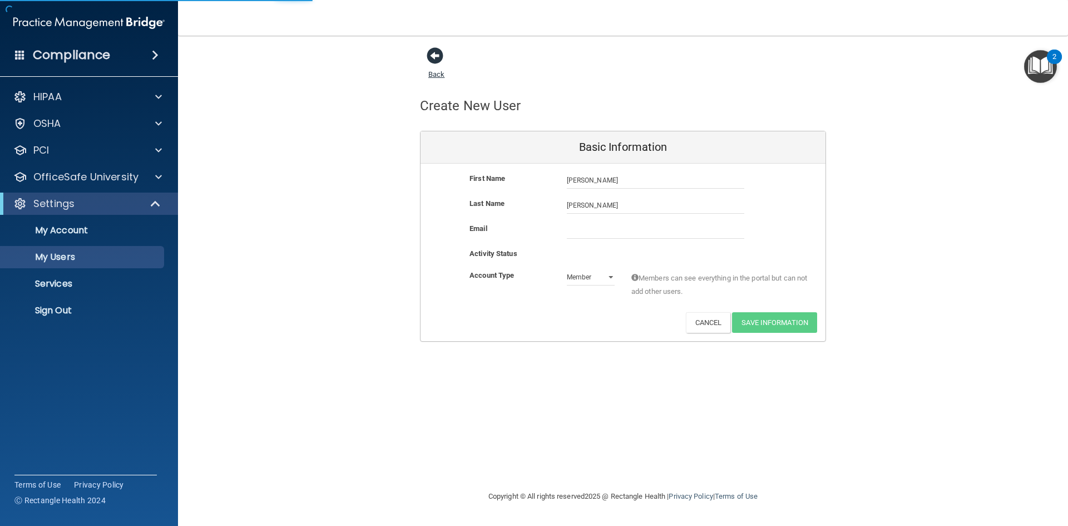
select select "20"
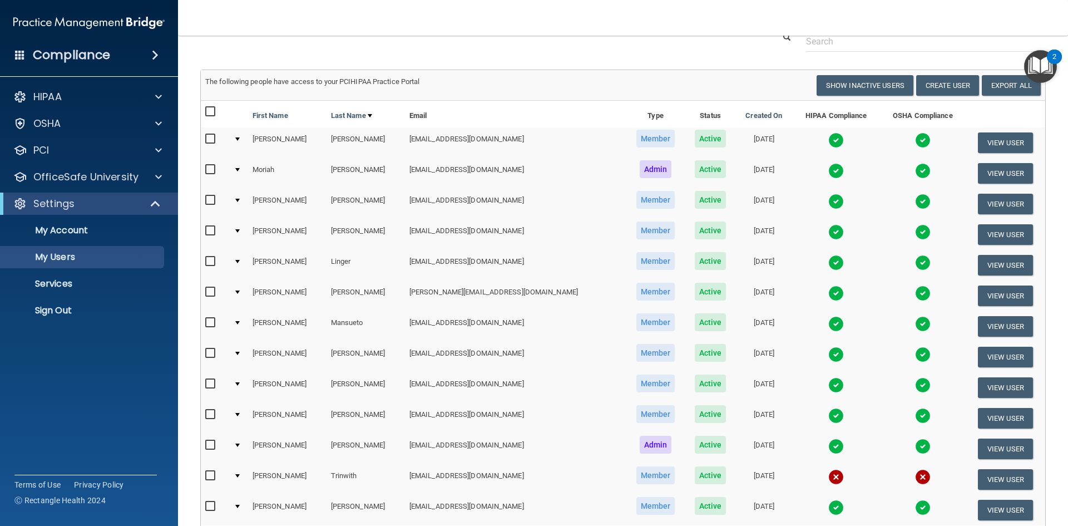
scroll to position [111, 0]
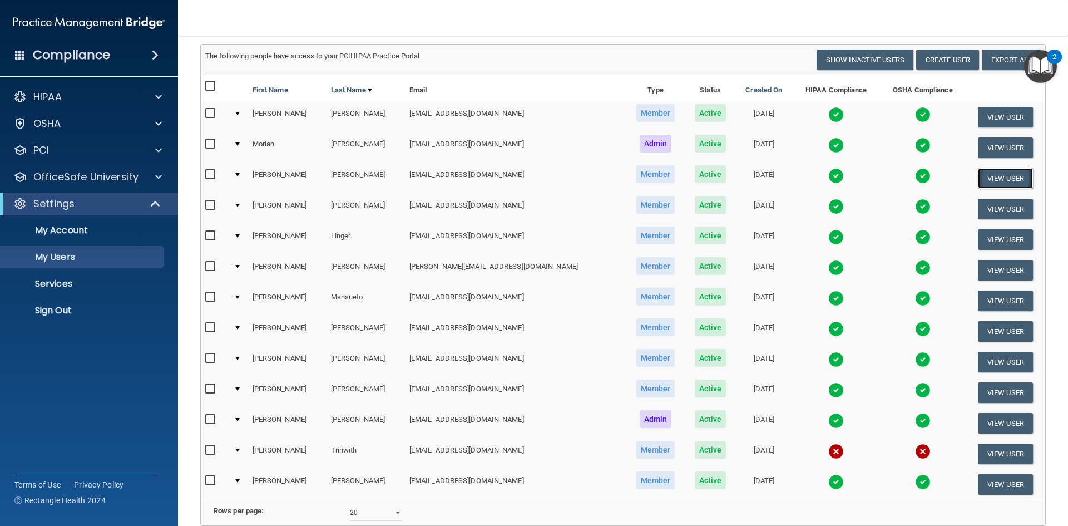
click at [988, 174] on button "View User" at bounding box center [1005, 178] width 55 height 21
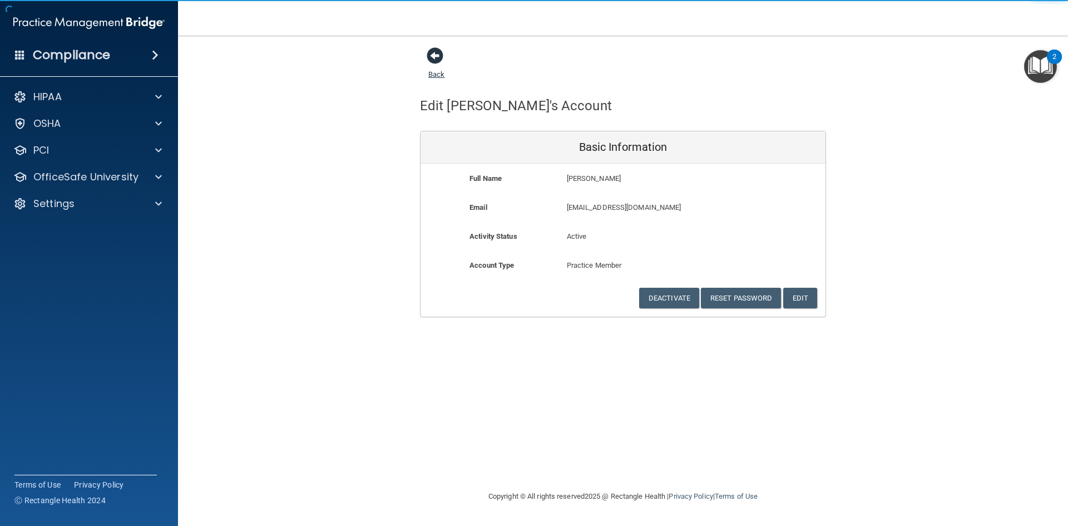
click at [443, 61] on span at bounding box center [435, 55] width 17 height 17
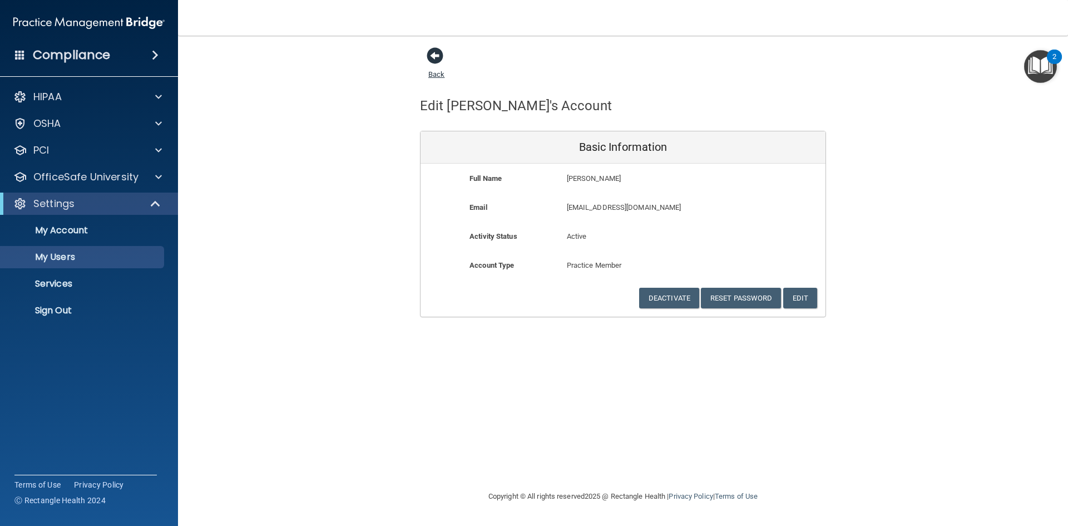
click at [438, 60] on span at bounding box center [435, 55] width 17 height 17
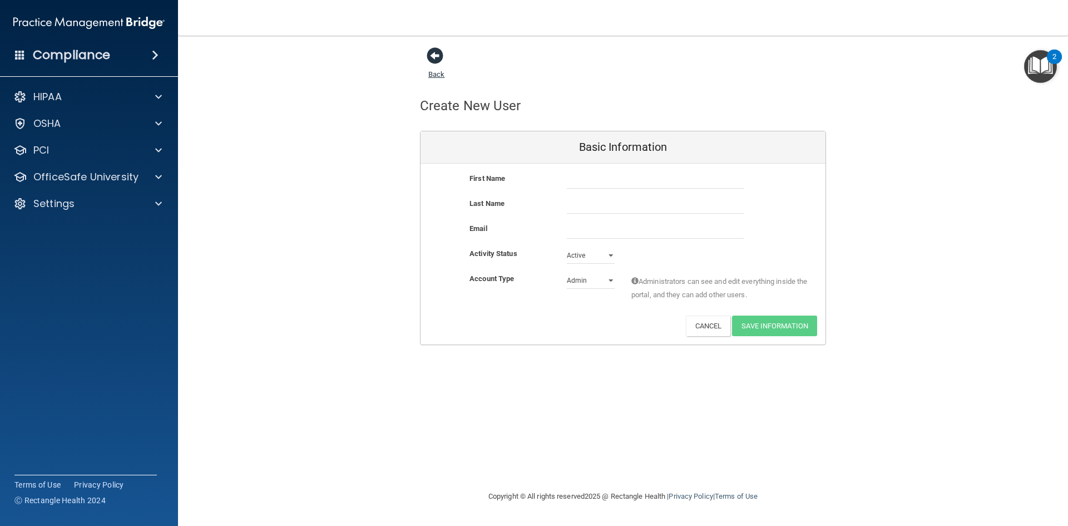
click at [438, 71] on link "Back" at bounding box center [436, 68] width 16 height 22
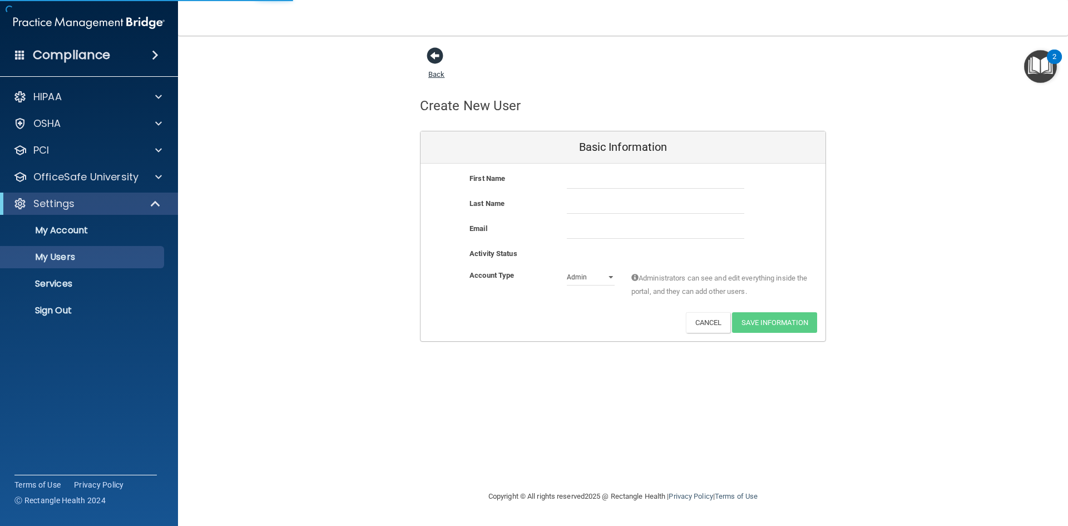
select select "20"
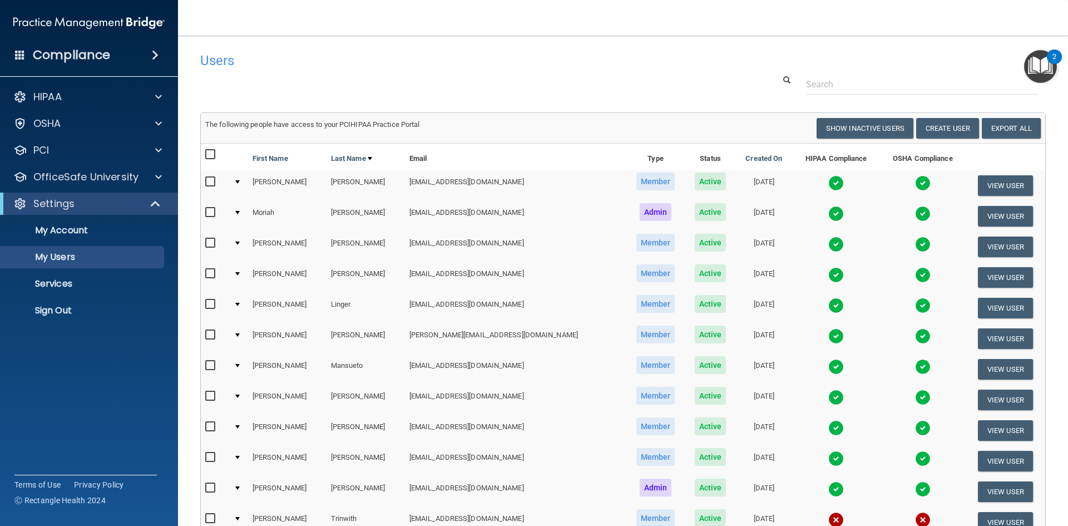
click at [828, 245] on img at bounding box center [836, 244] width 16 height 16
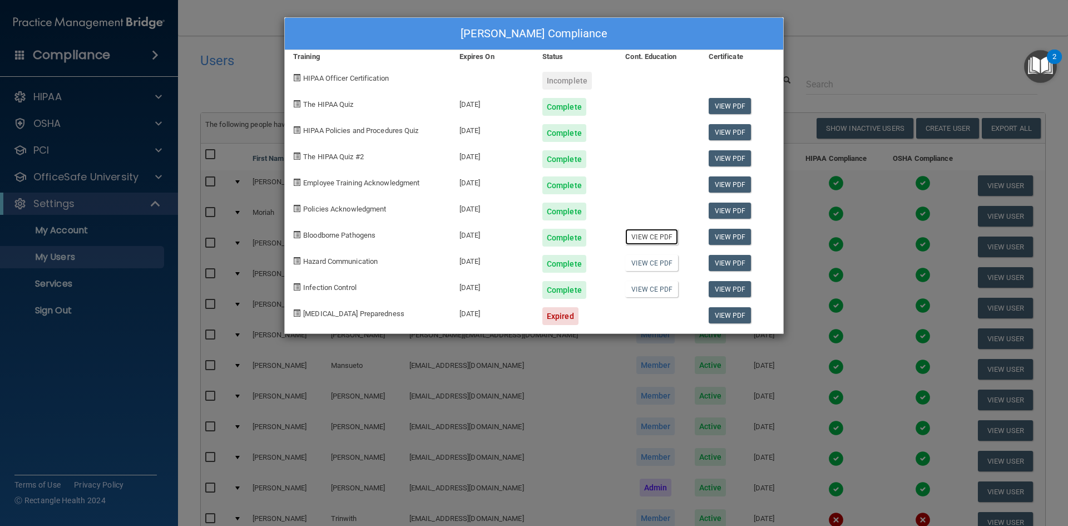
click at [654, 241] on link "View CE PDF" at bounding box center [651, 237] width 53 height 16
click at [647, 264] on link "View CE PDF" at bounding box center [651, 263] width 53 height 16
click at [653, 289] on link "View CE PDF" at bounding box center [651, 289] width 53 height 16
